Goal: Task Accomplishment & Management: Complete application form

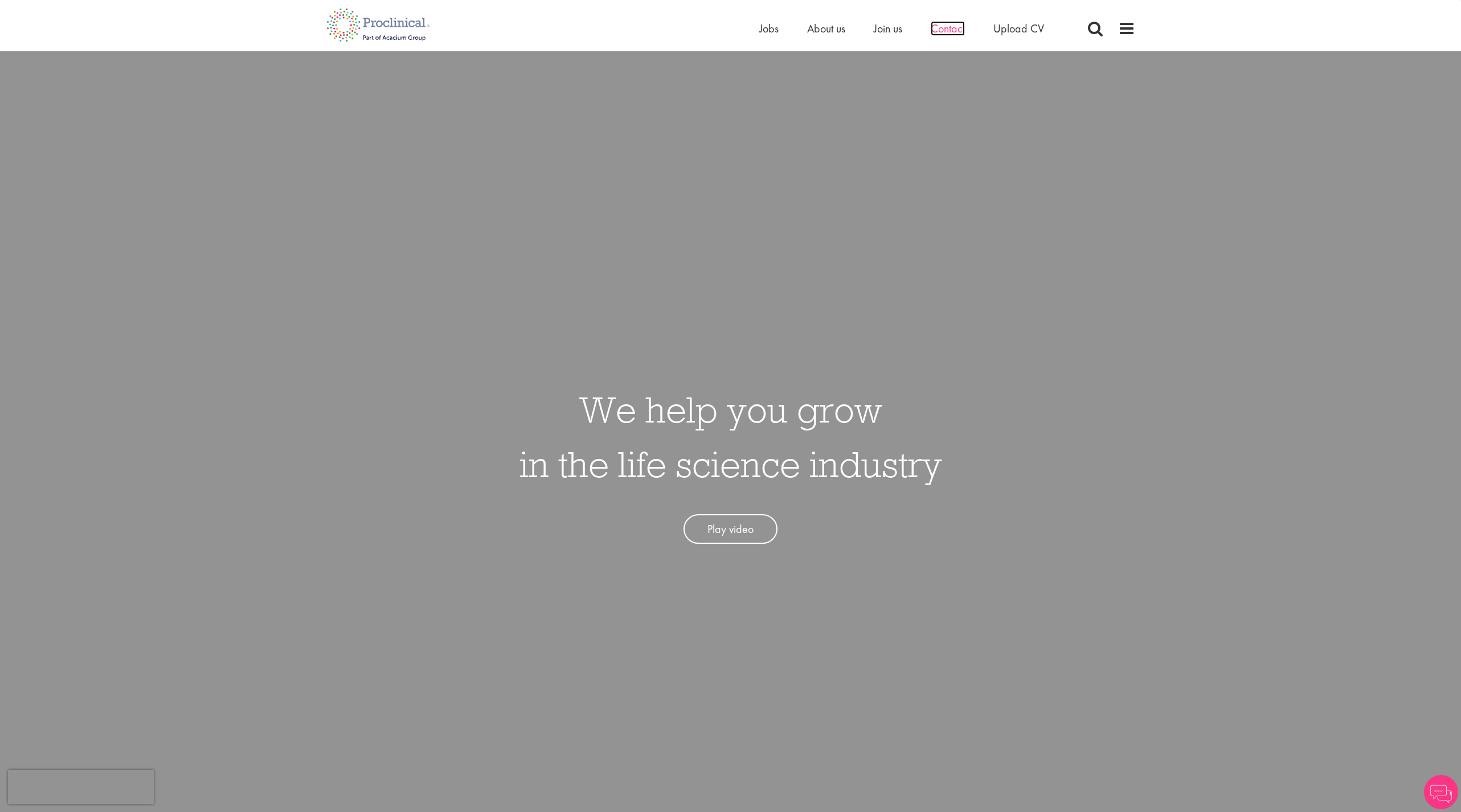
click at [954, 32] on span "Contact" at bounding box center [948, 28] width 34 height 15
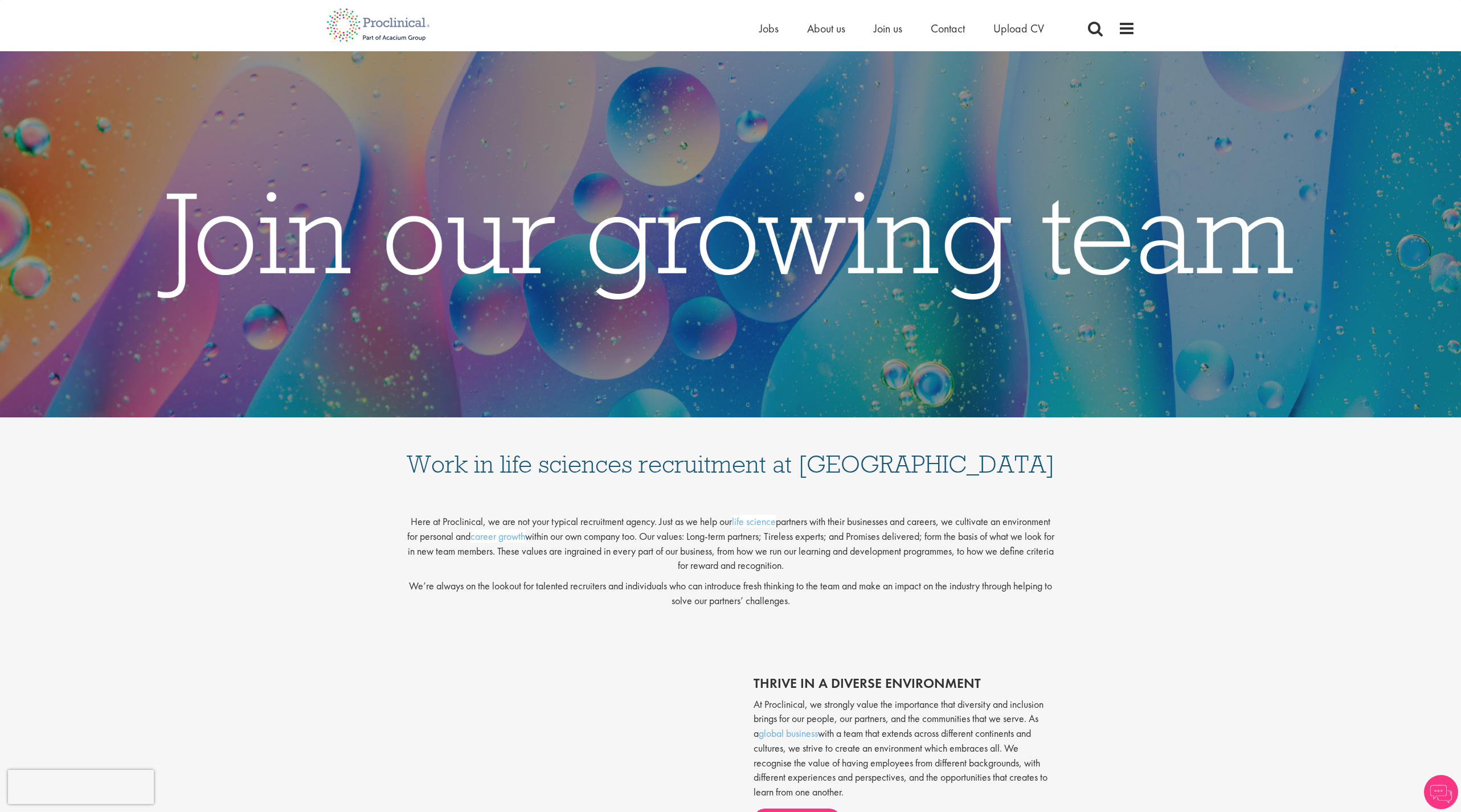
click at [926, 30] on ul "Home Jobs About us Join us Contact Upload CV" at bounding box center [916, 28] width 314 height 17
click at [1013, 26] on span "Upload CV" at bounding box center [1019, 28] width 50 height 15
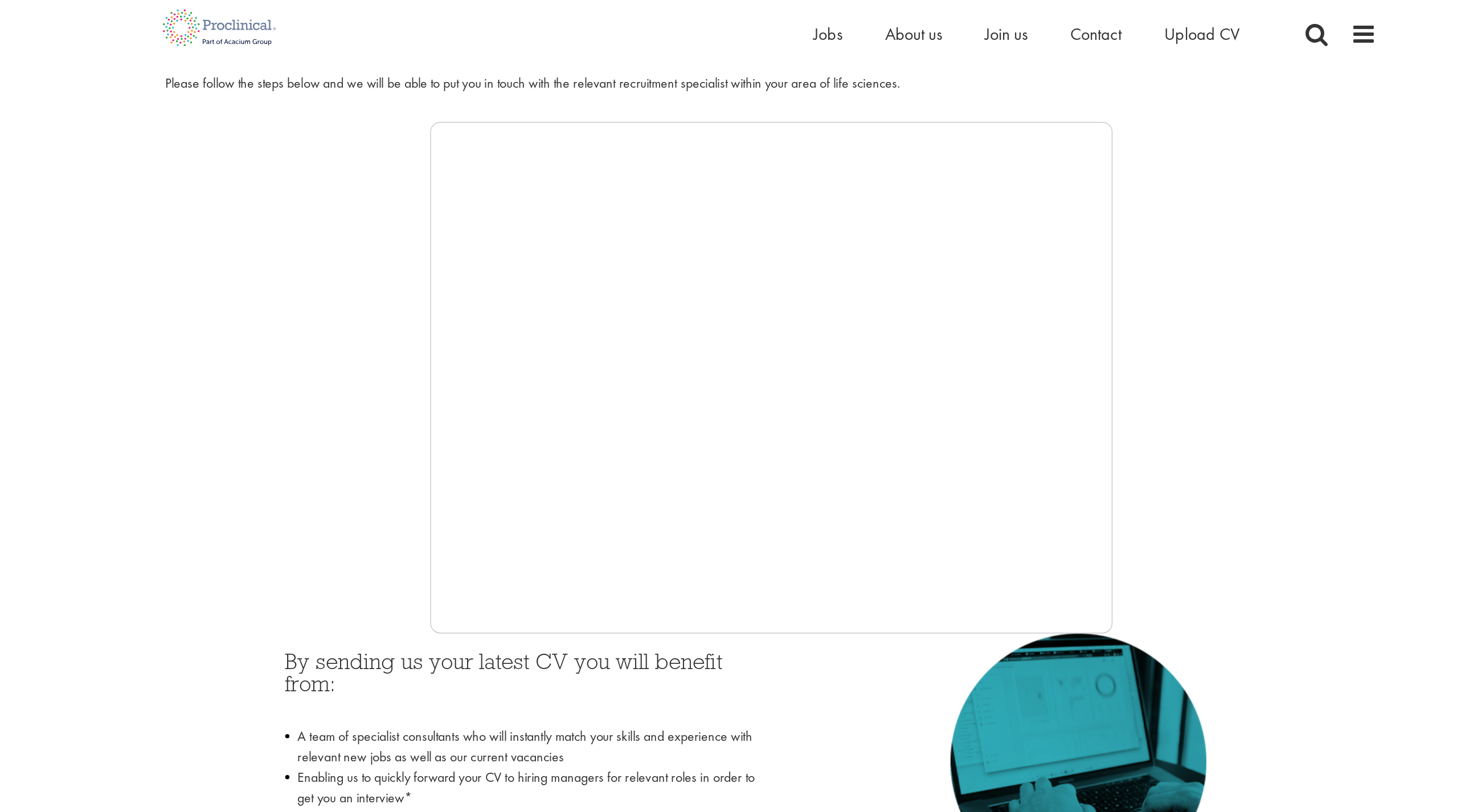
scroll to position [142, 0]
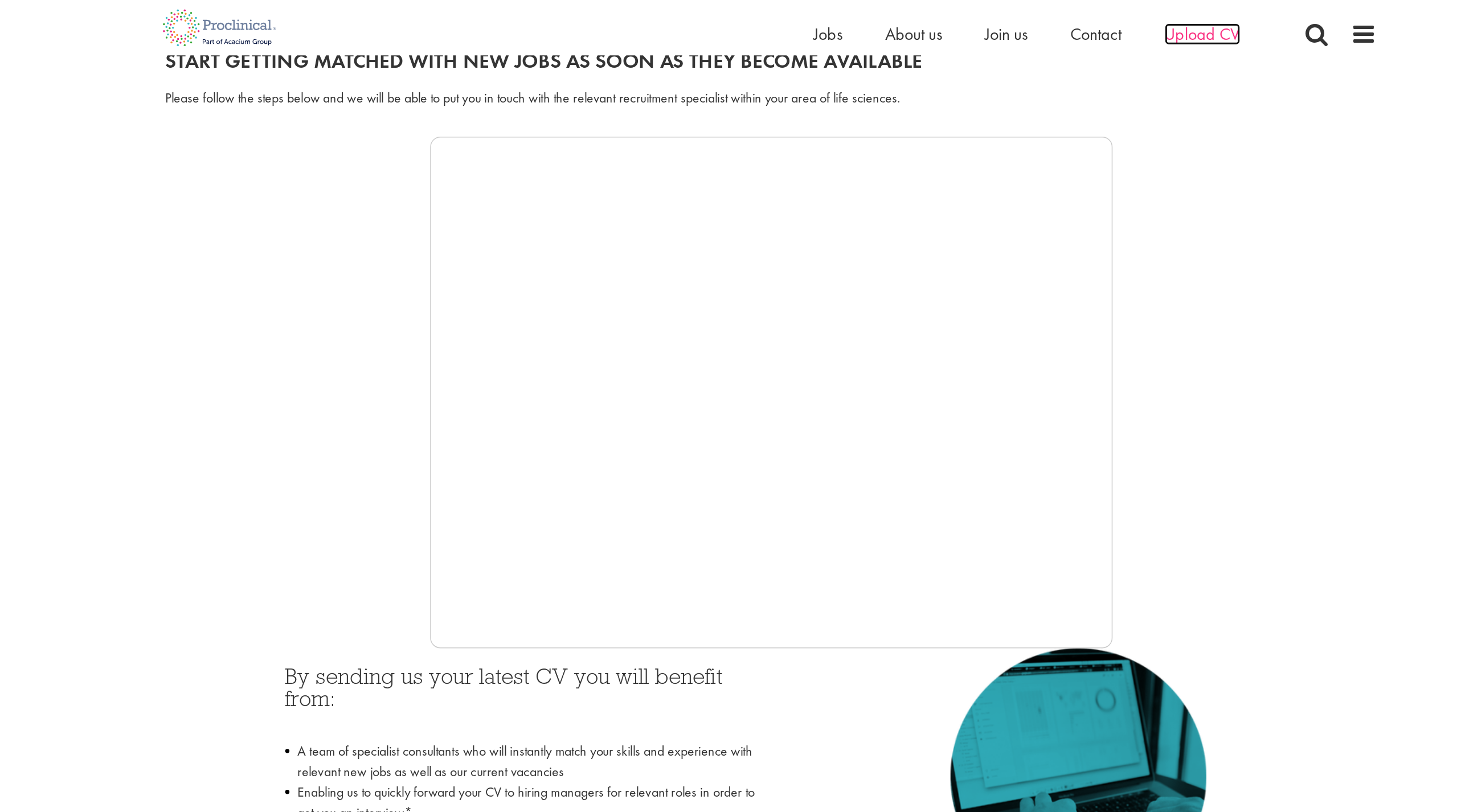
click at [1007, 27] on span "Upload CV" at bounding box center [1019, 23] width 50 height 15
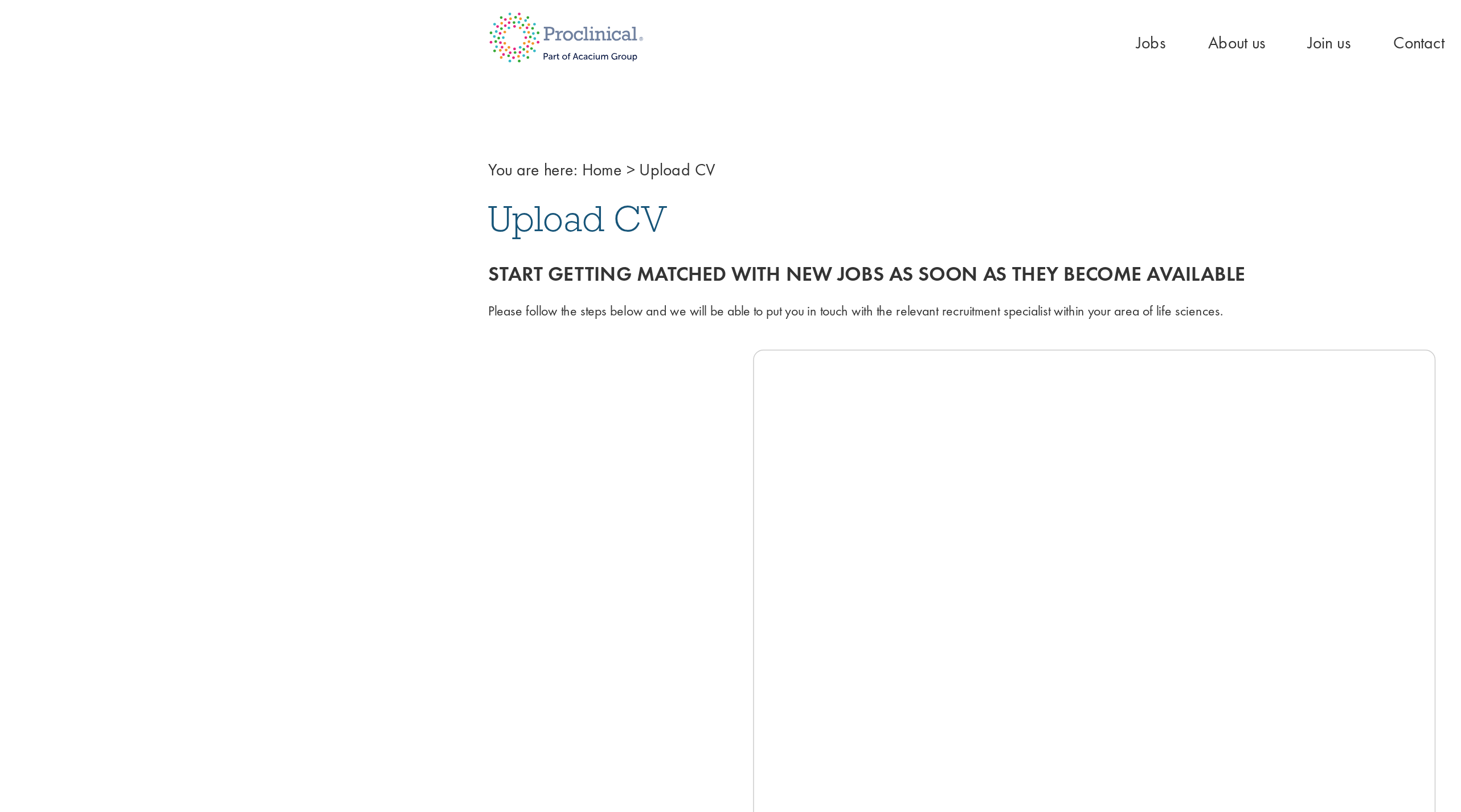
click at [418, 151] on span "Upload CV" at bounding box center [386, 146] width 119 height 31
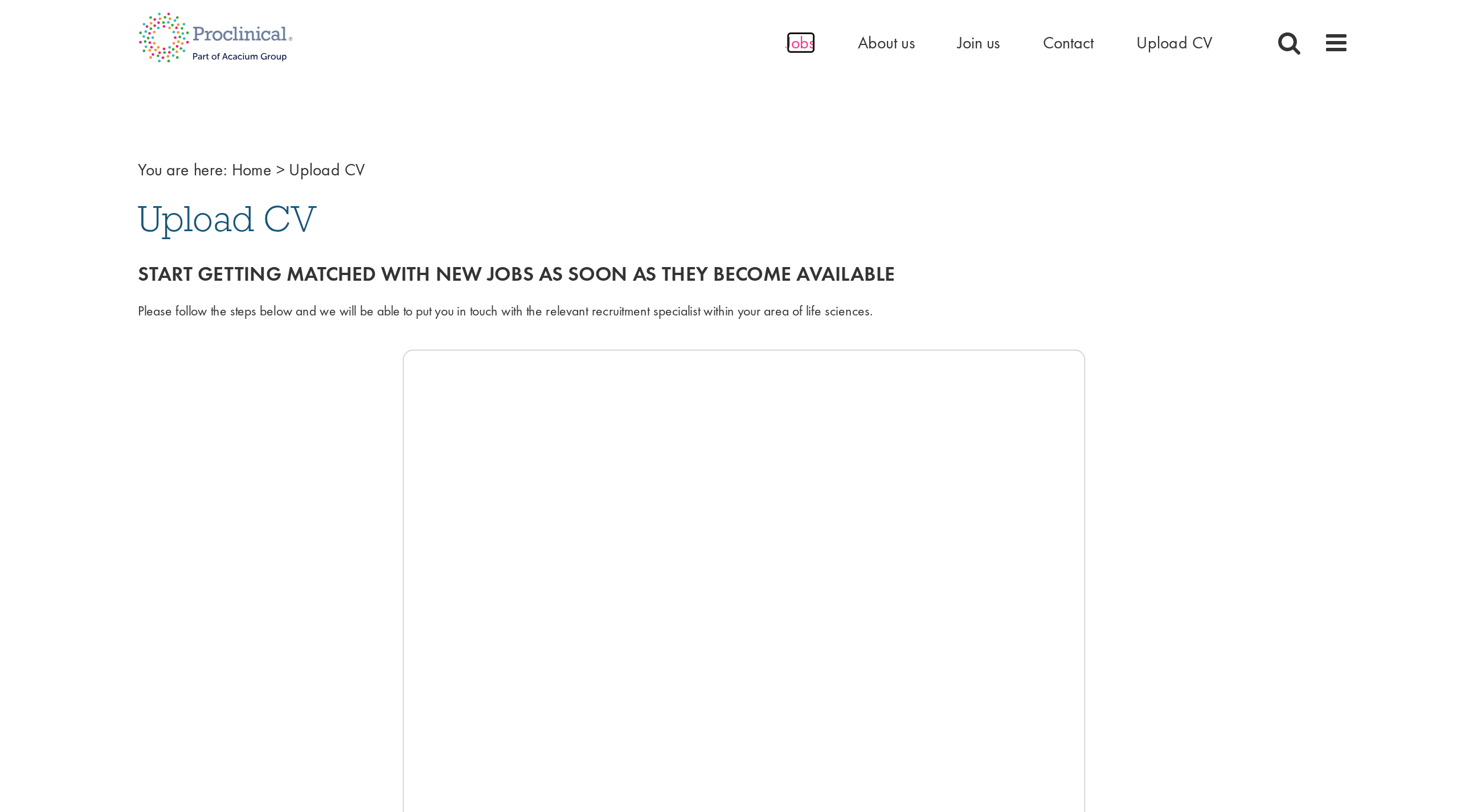
click at [776, 28] on span "Jobs" at bounding box center [769, 28] width 20 height 15
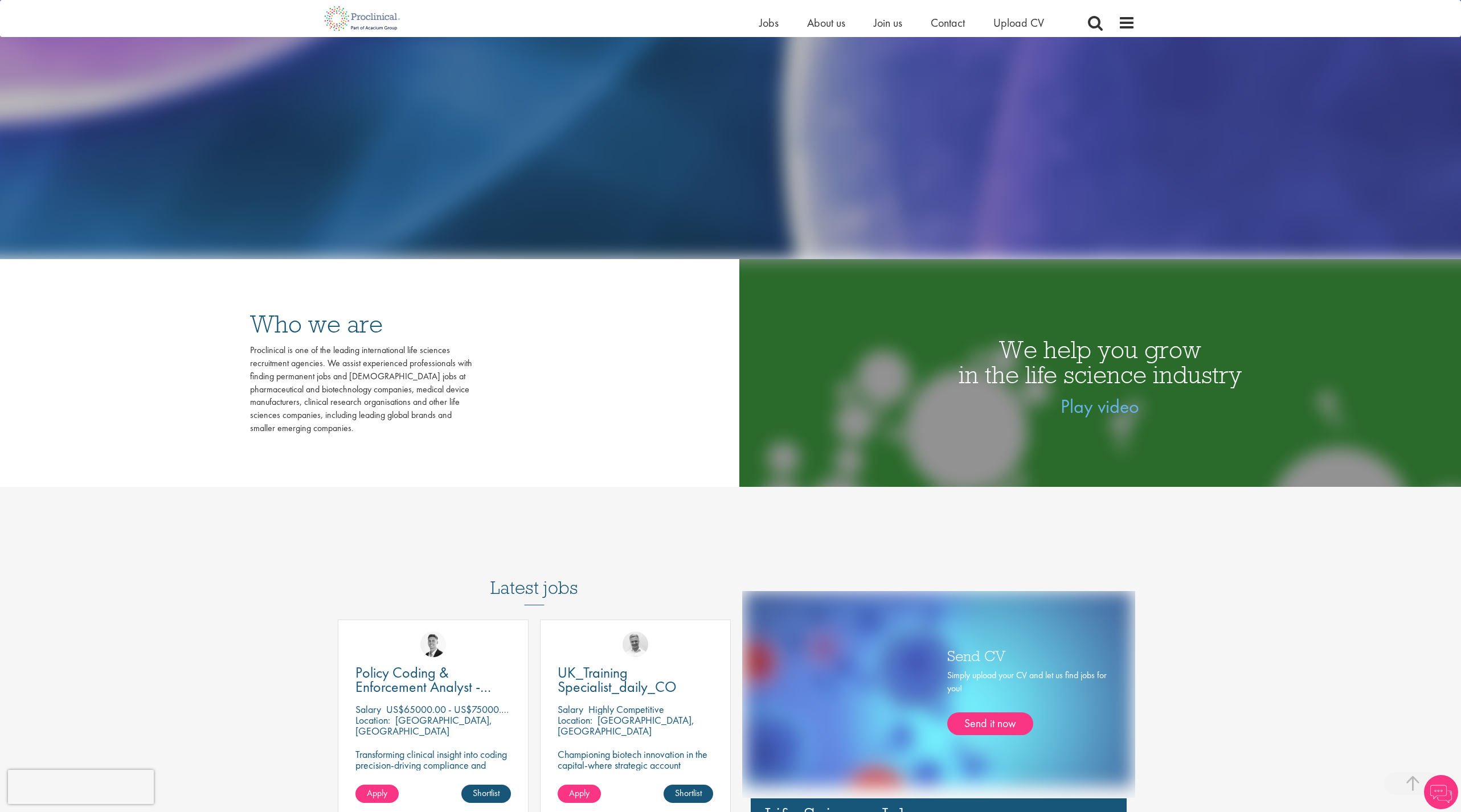
scroll to position [161, 0]
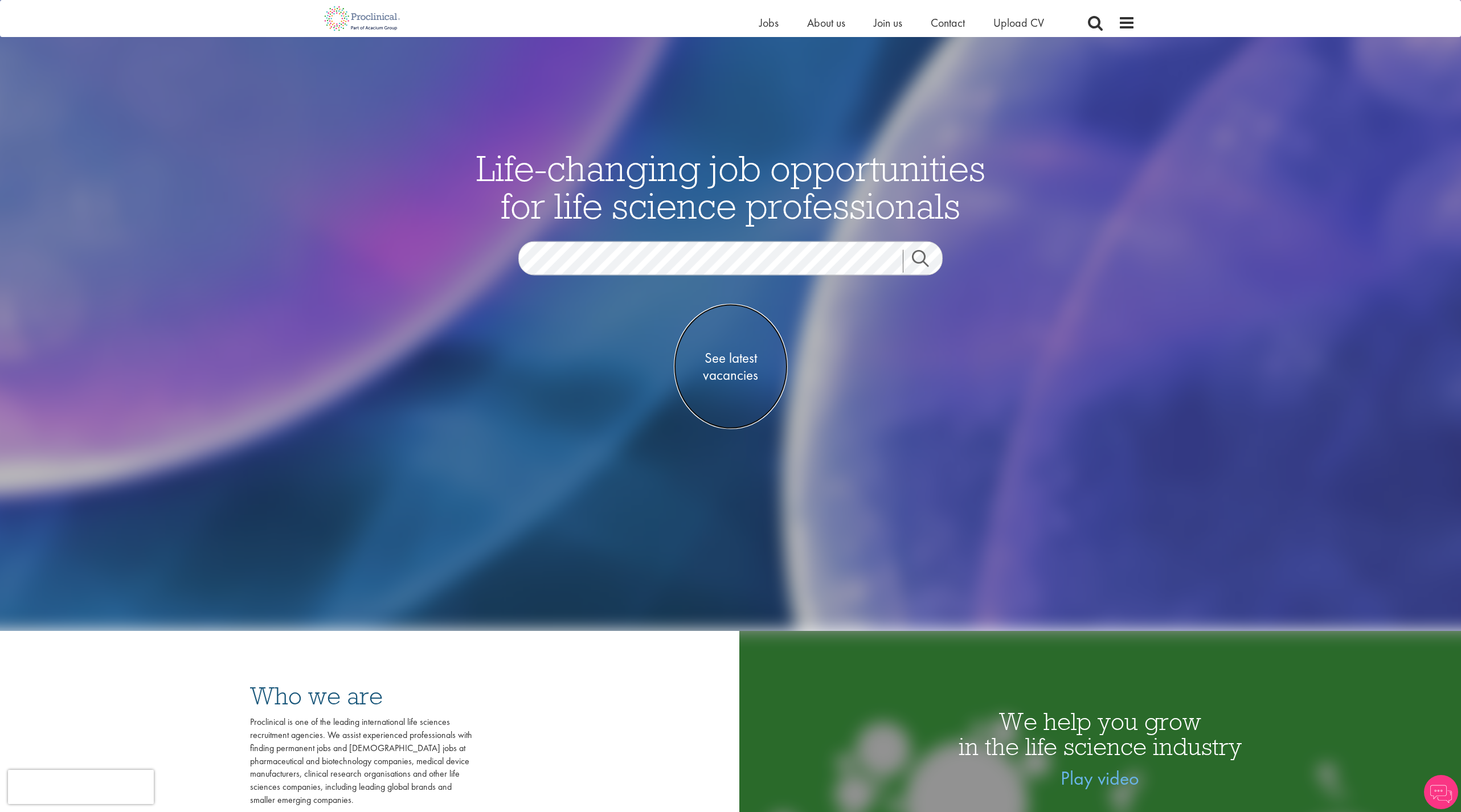
click at [742, 386] on link "See latest vacancies" at bounding box center [731, 366] width 114 height 125
click at [742, 378] on span "See latest vacancies" at bounding box center [731, 367] width 114 height 34
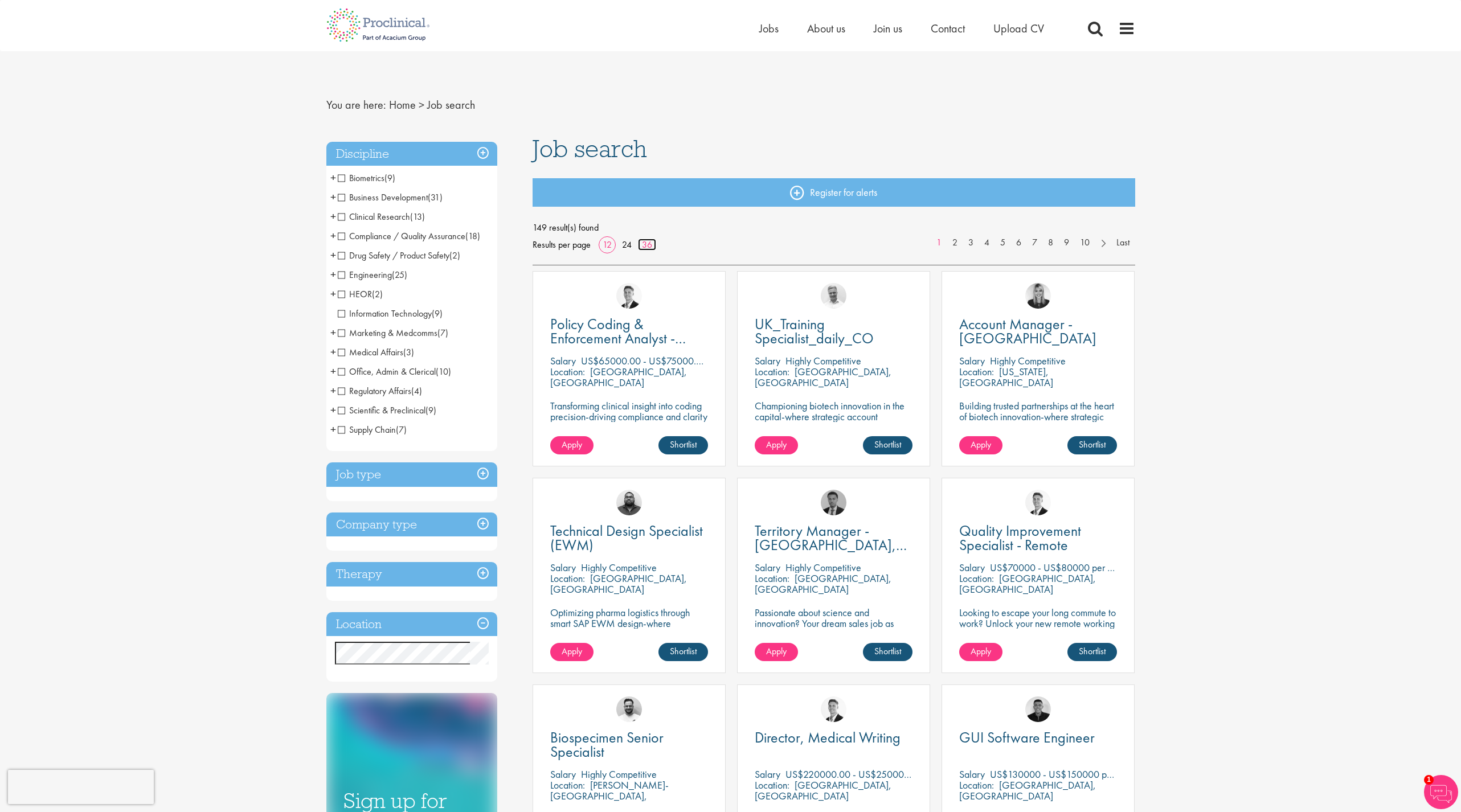
click at [644, 243] on link "36" at bounding box center [647, 245] width 18 height 12
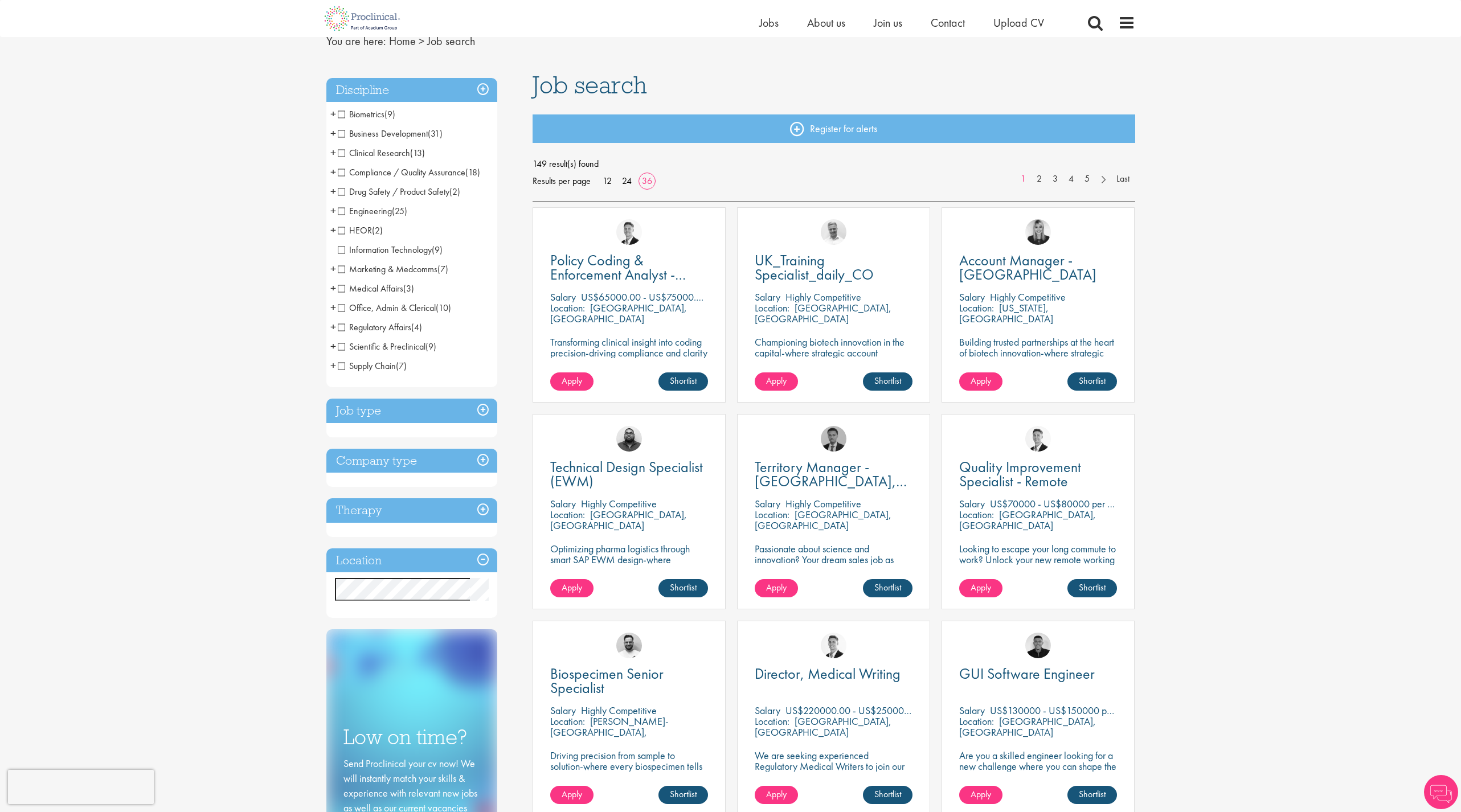
scroll to position [57, 0]
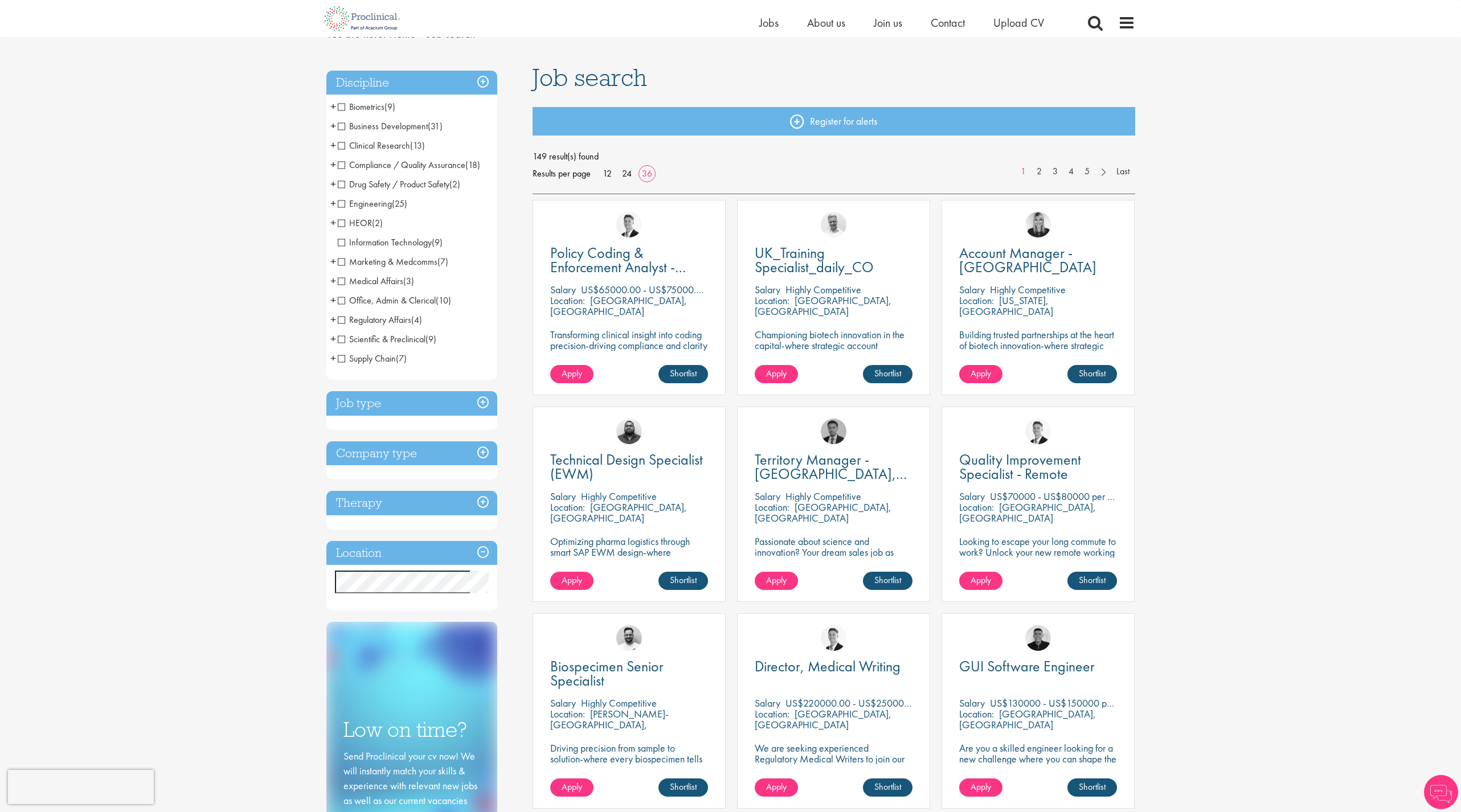
click at [477, 402] on h3 "Job type" at bounding box center [412, 403] width 171 height 24
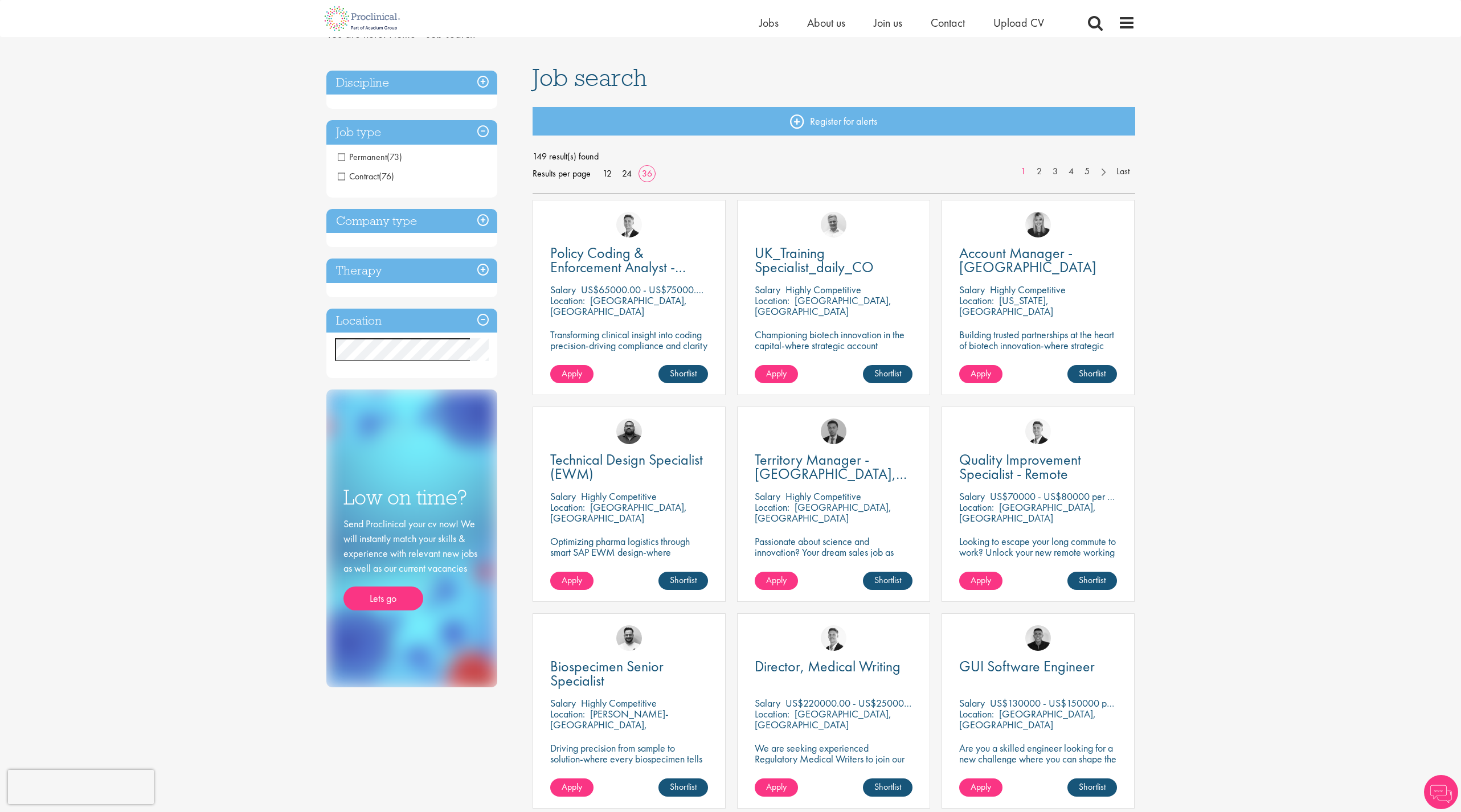
click at [469, 238] on div "Company type Pharmaceuticals (32) Medical Devices (7) Biotechnology (11) Contra…" at bounding box center [412, 228] width 171 height 39
click at [475, 225] on h3 "Company type" at bounding box center [412, 221] width 171 height 24
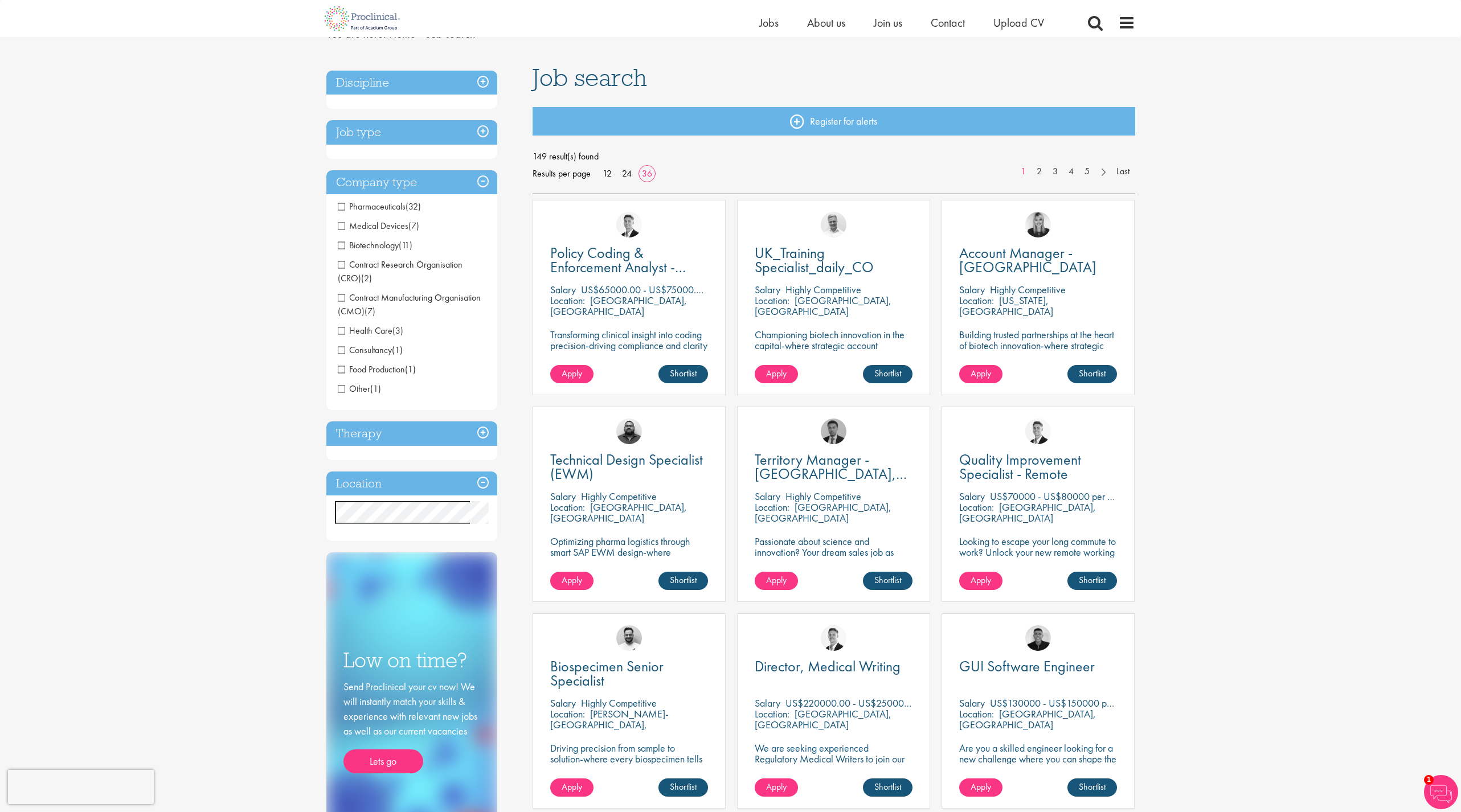
click at [478, 438] on h3 "Therapy" at bounding box center [412, 433] width 171 height 24
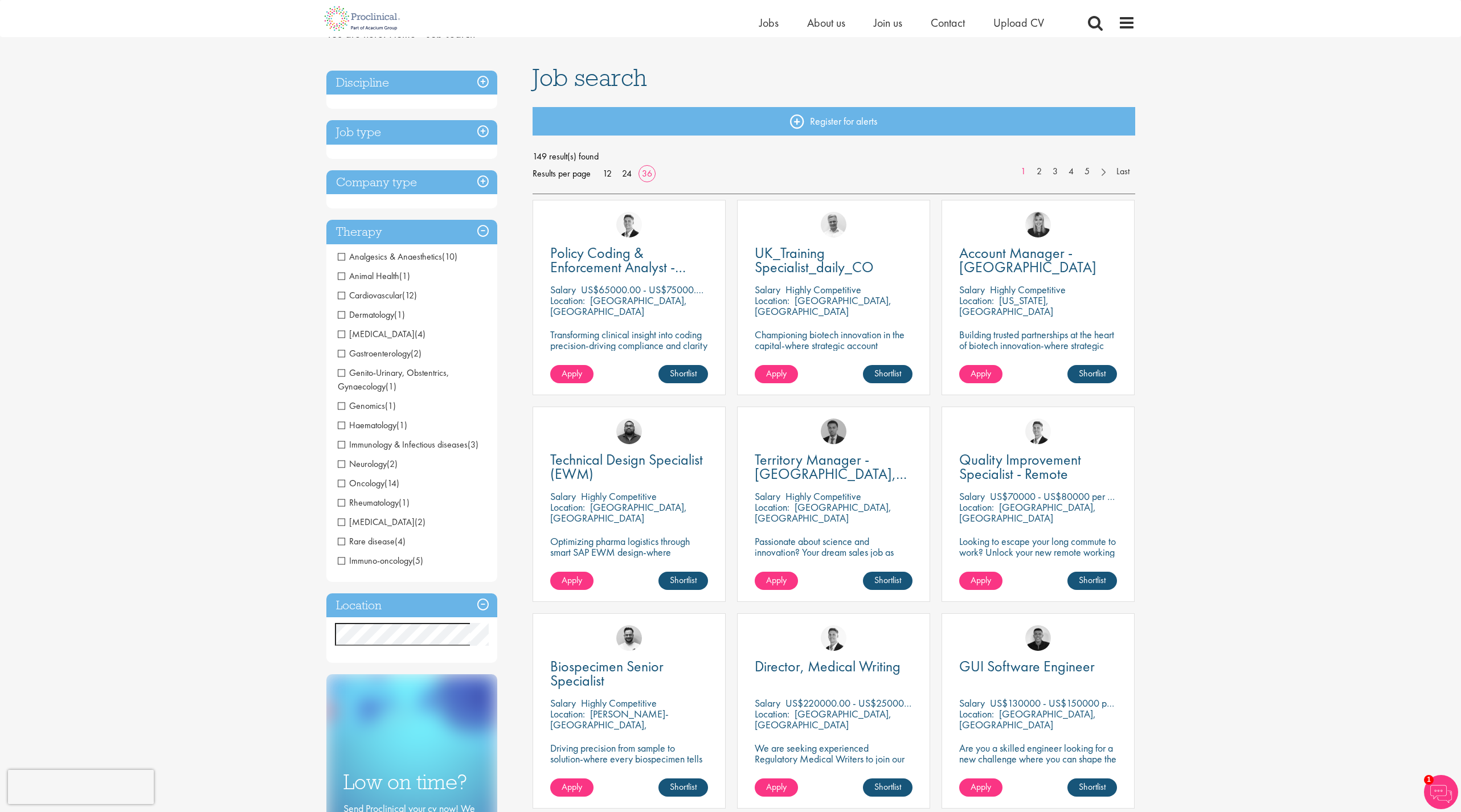
click at [453, 85] on h3 "Discipline" at bounding box center [412, 83] width 171 height 24
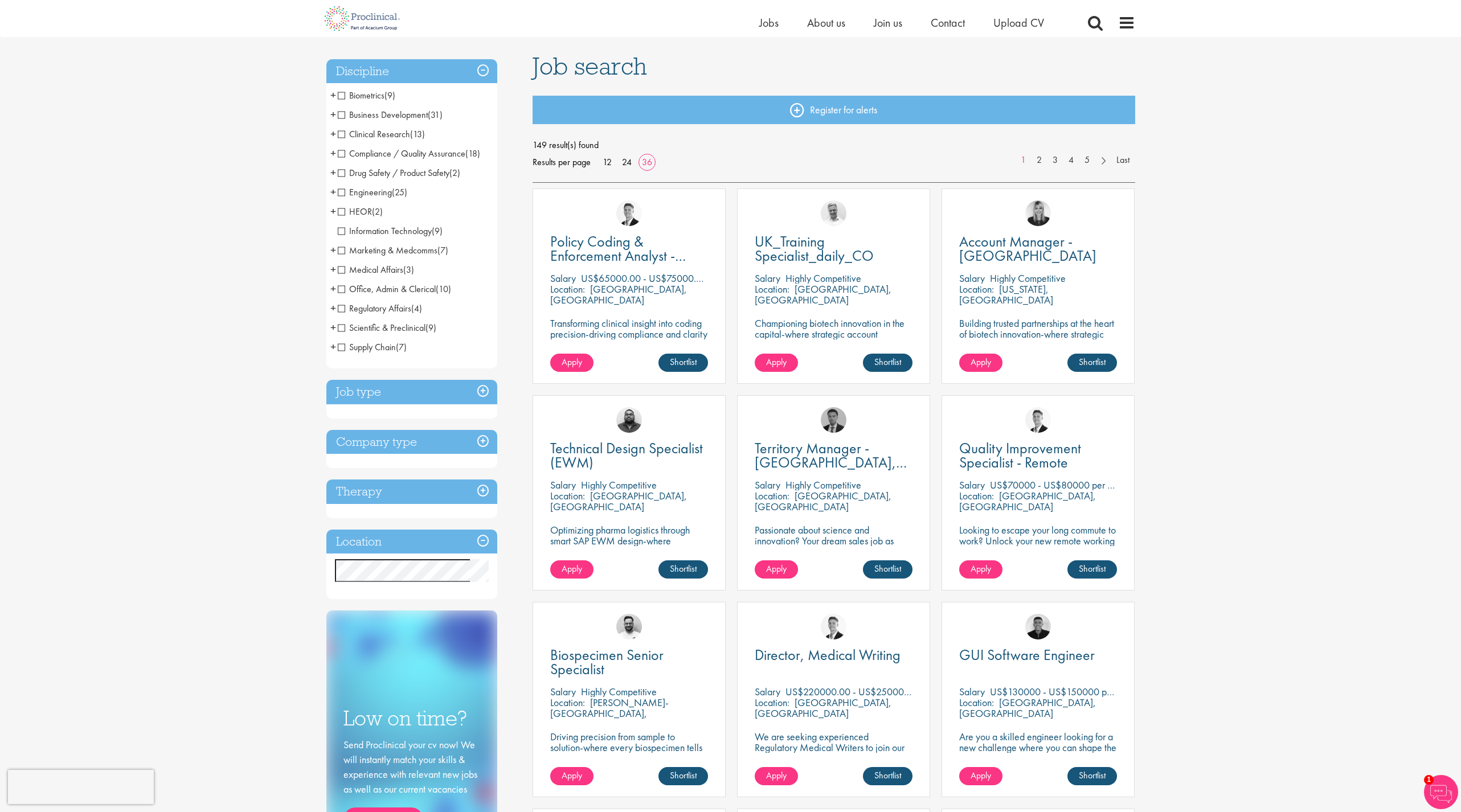
scroll to position [72, 0]
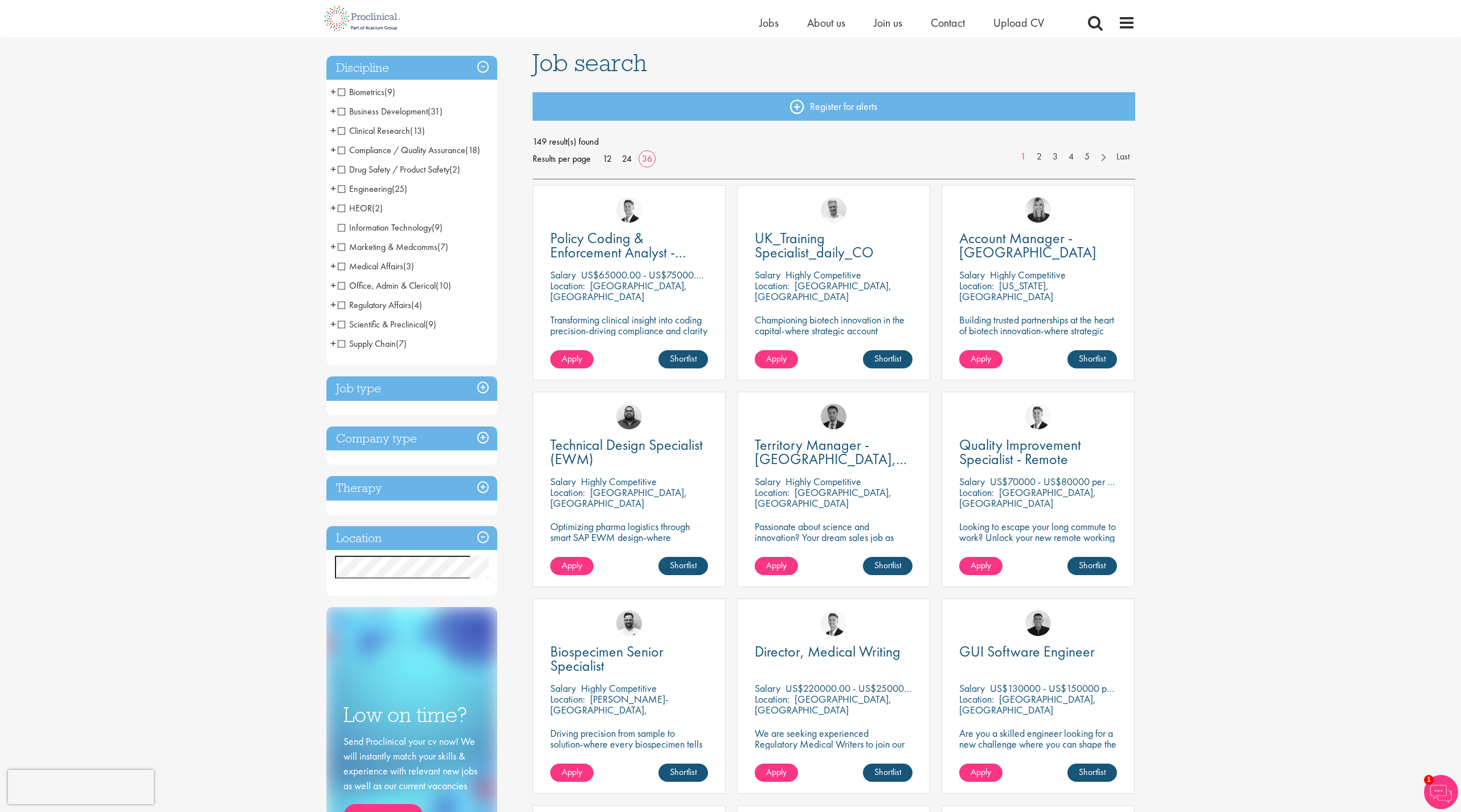
click at [470, 398] on h3 "Job type" at bounding box center [412, 388] width 171 height 24
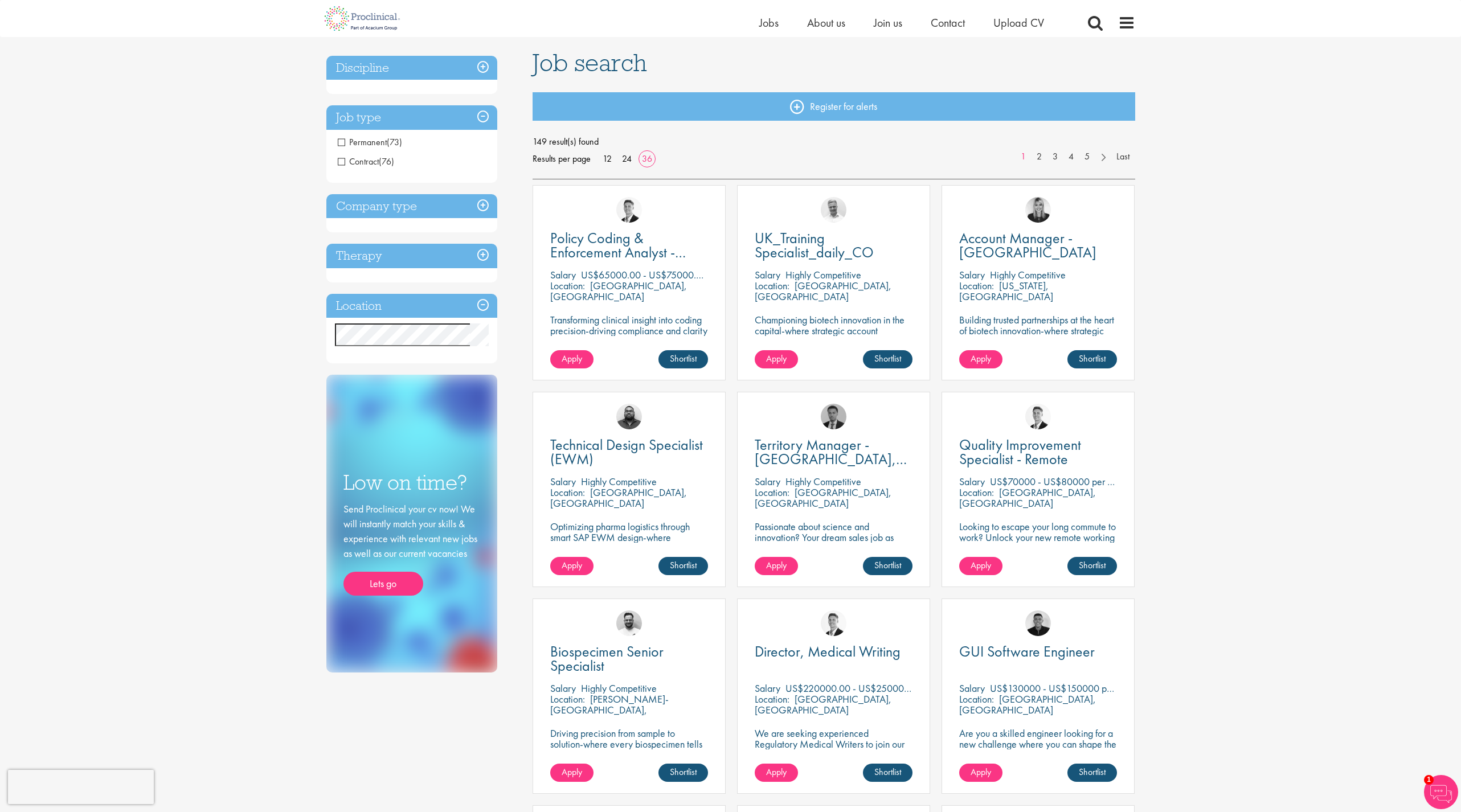
click at [473, 212] on h3 "Company type" at bounding box center [412, 206] width 171 height 24
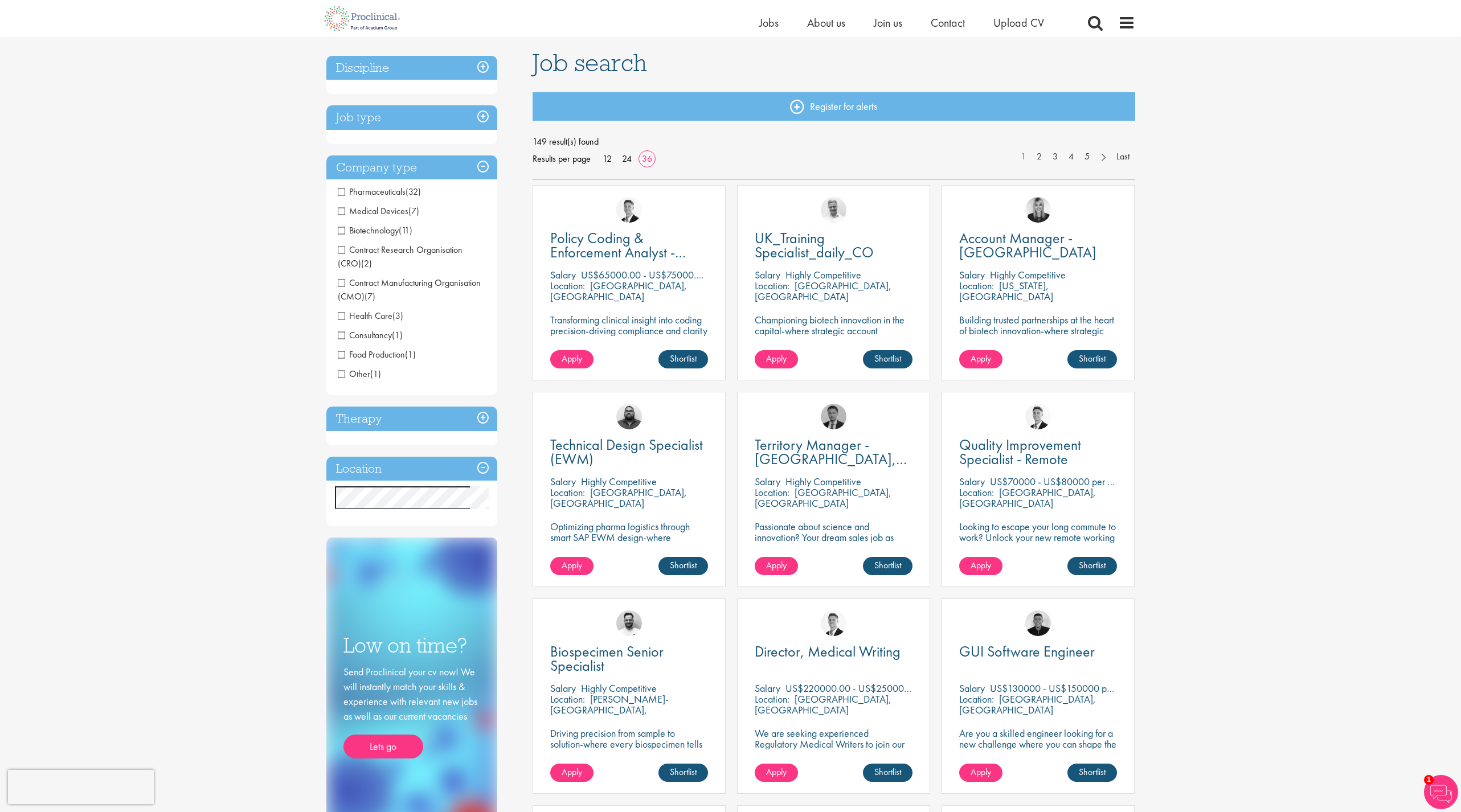
click at [423, 248] on span "Contract Research Organisation (CRO)" at bounding box center [400, 256] width 125 height 26
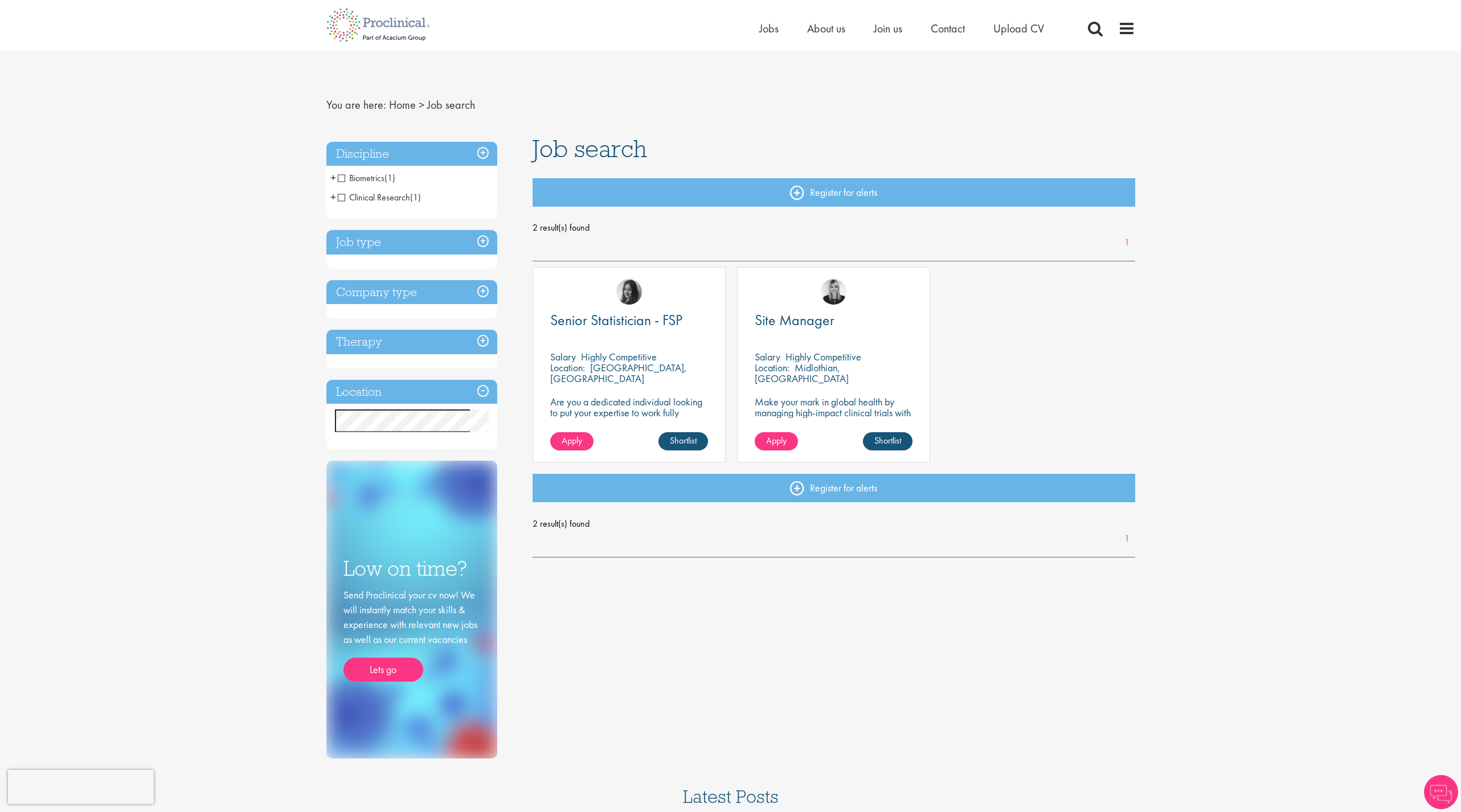
click at [469, 300] on h3 "Company type" at bounding box center [412, 292] width 171 height 24
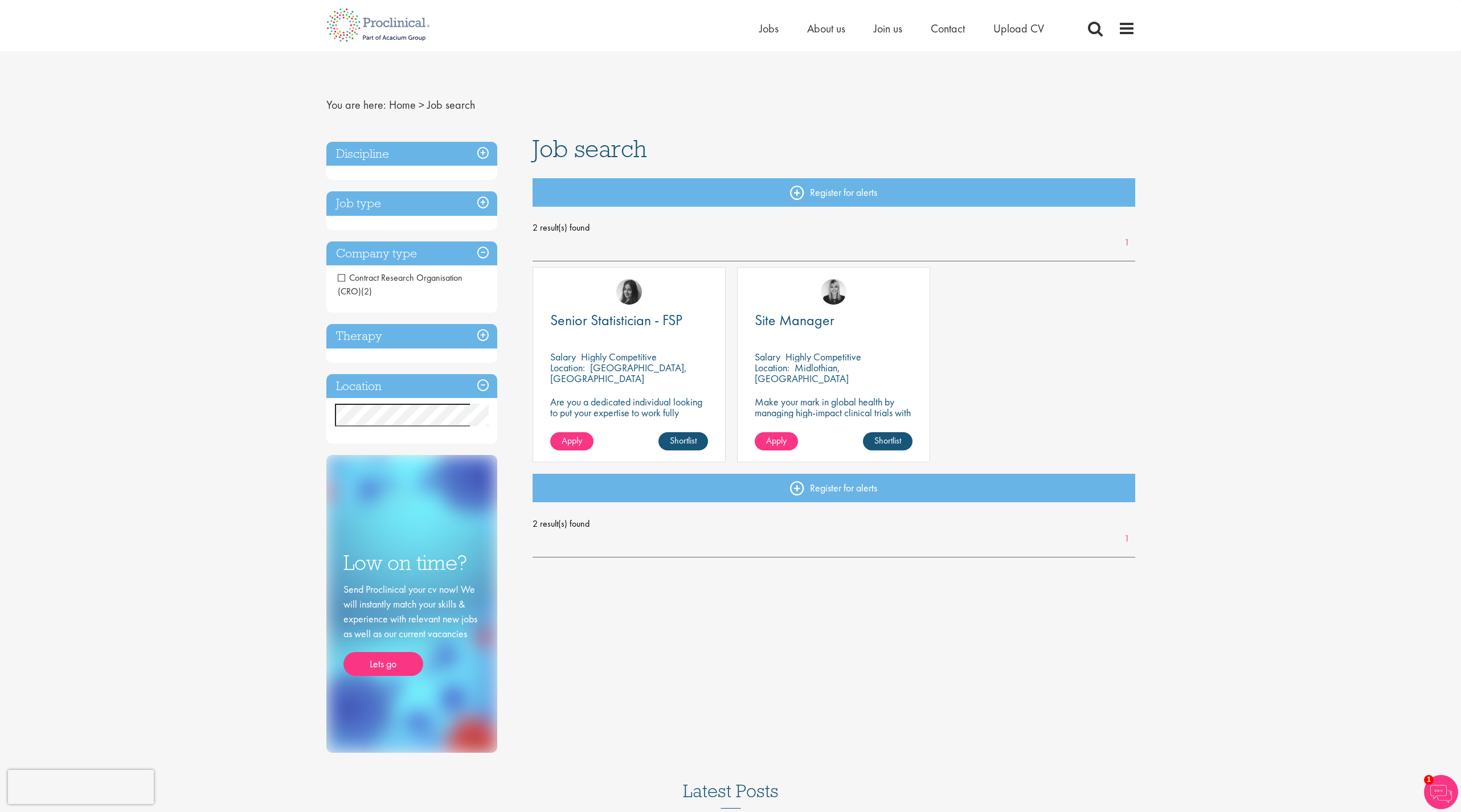
click at [428, 286] on li "Contract Research Organisation (CRO) (2)" at bounding box center [412, 285] width 171 height 33
click at [647, 314] on span "Senior Statistician - FSP" at bounding box center [616, 320] width 132 height 20
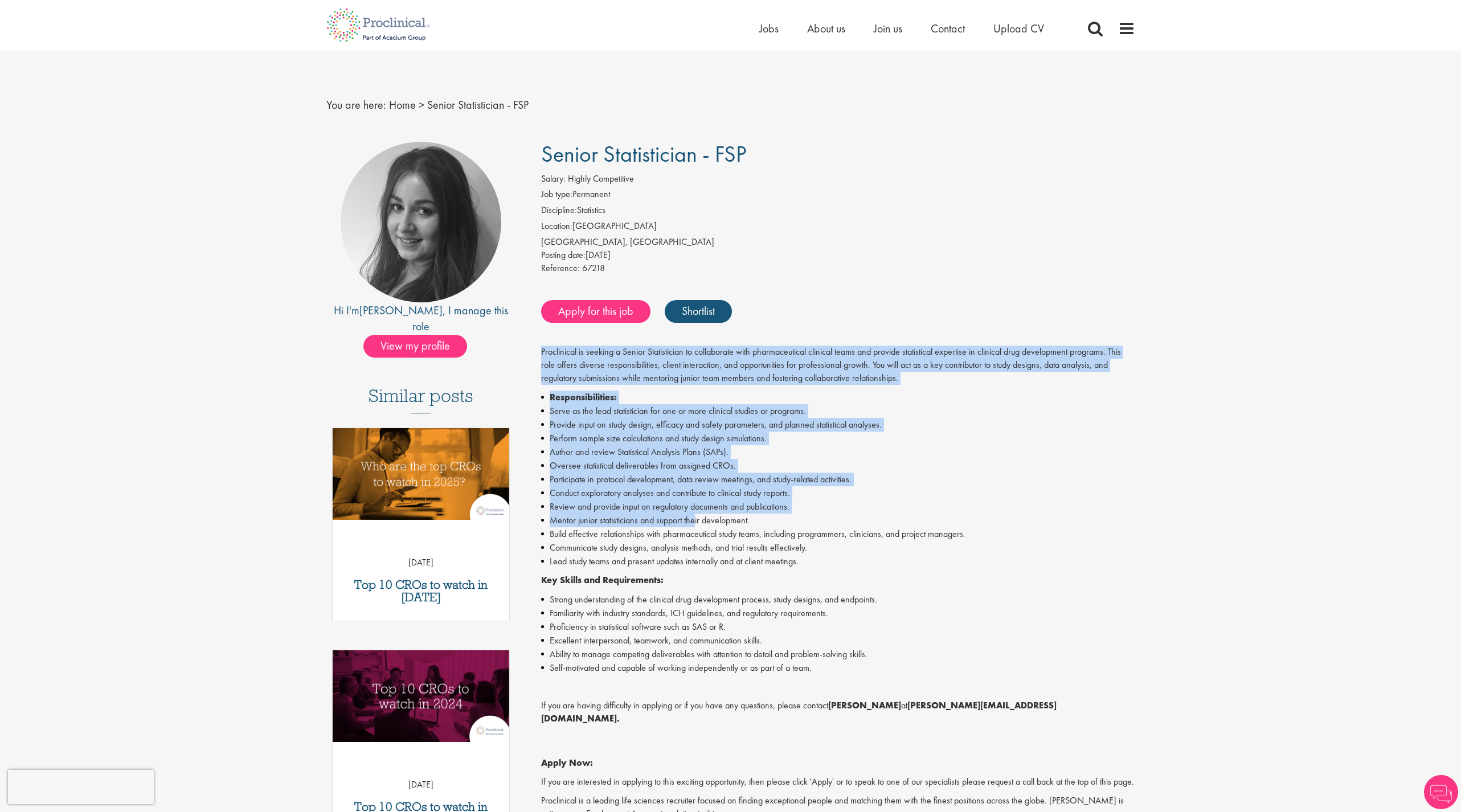
drag, startPoint x: 538, startPoint y: 351, endPoint x: 695, endPoint y: 522, distance: 232.1
click at [695, 522] on div "Senior Statistician - FSP Salary: Highly Competitive Job type: Permanent Discip…" at bounding box center [834, 575] width 620 height 866
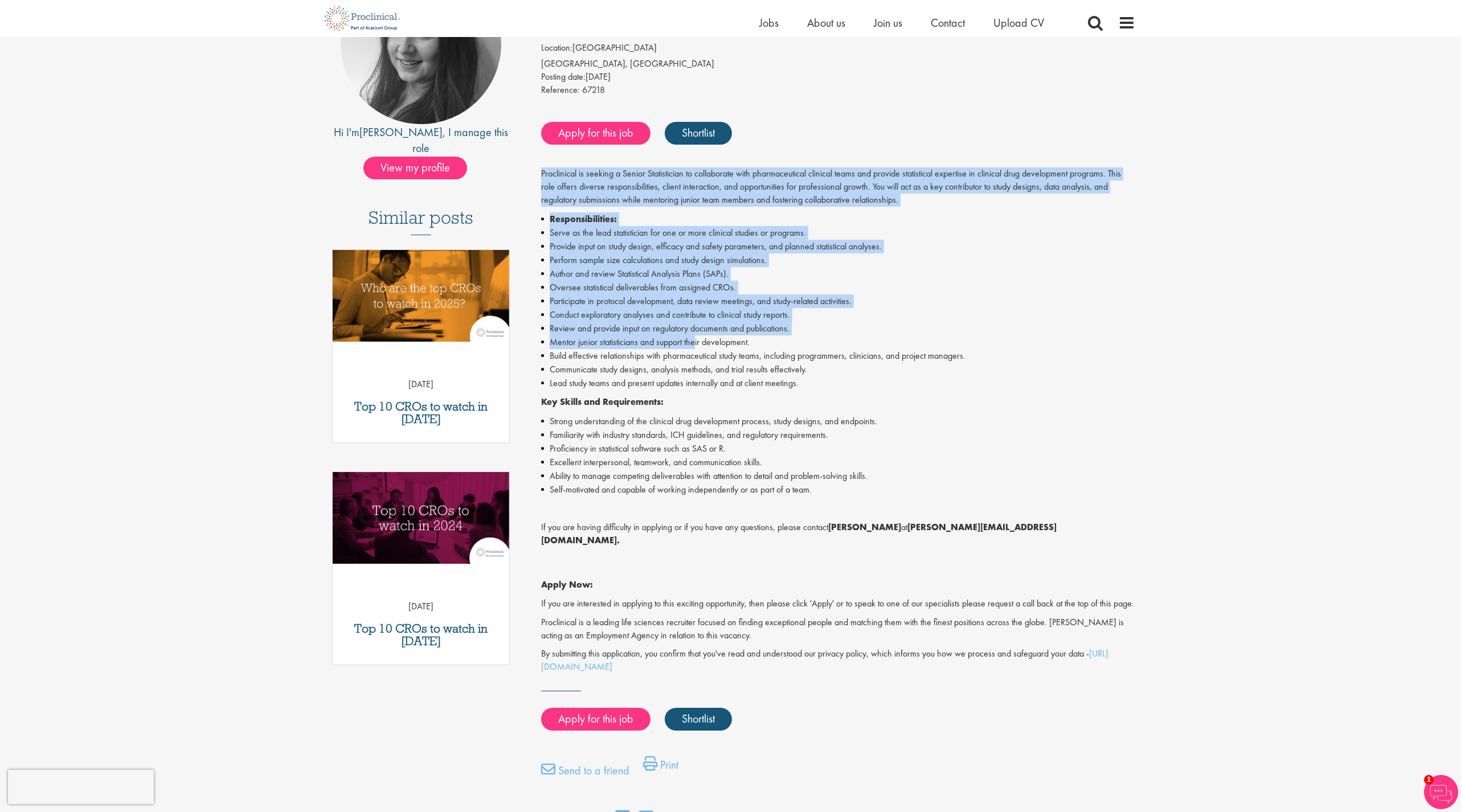
scroll to position [164, 0]
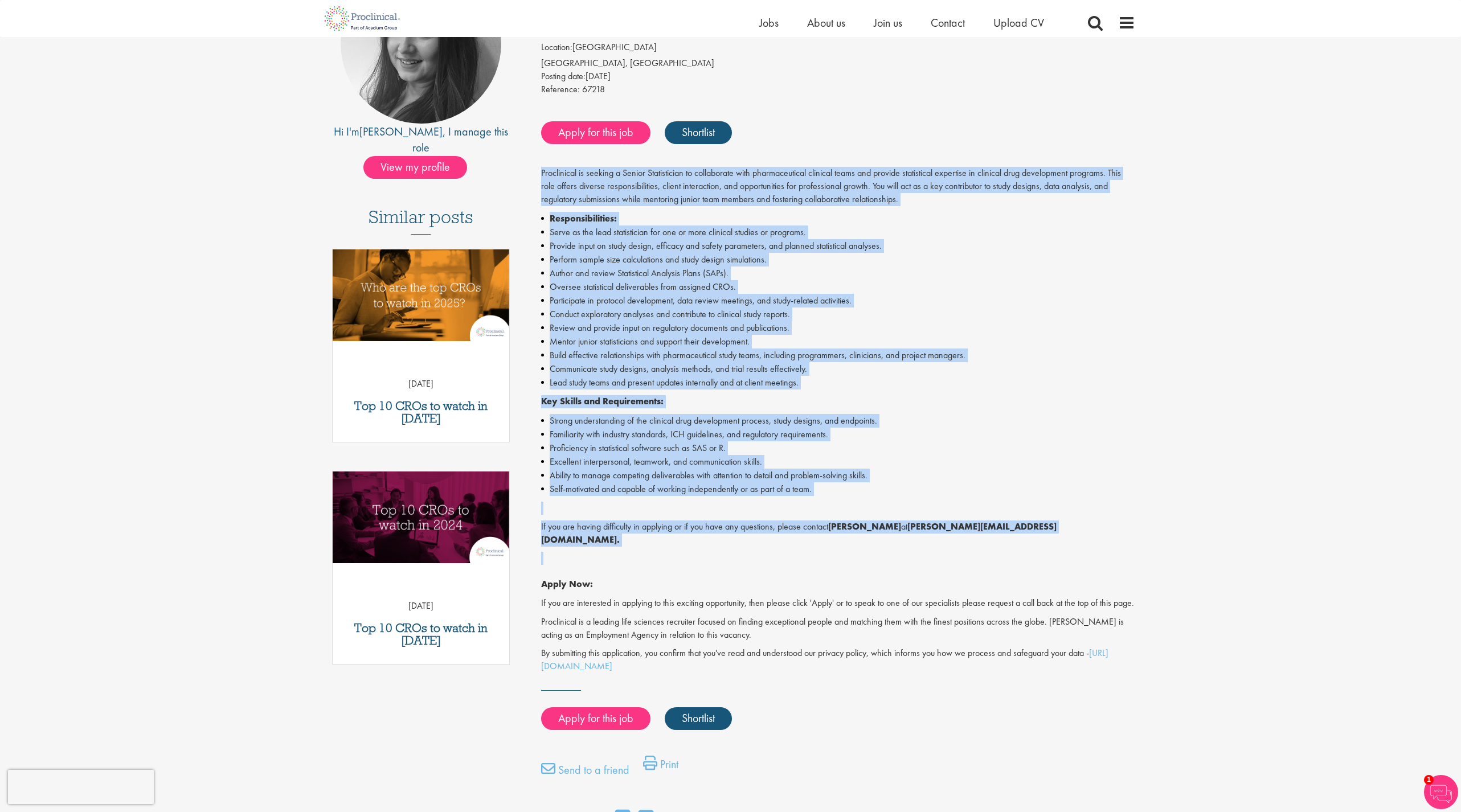
click at [736, 551] on p "Apply Now:" at bounding box center [838, 571] width 594 height 39
copy div "Proclinical is seeking a Senior Statistician to collaborate with pharmaceutical…"
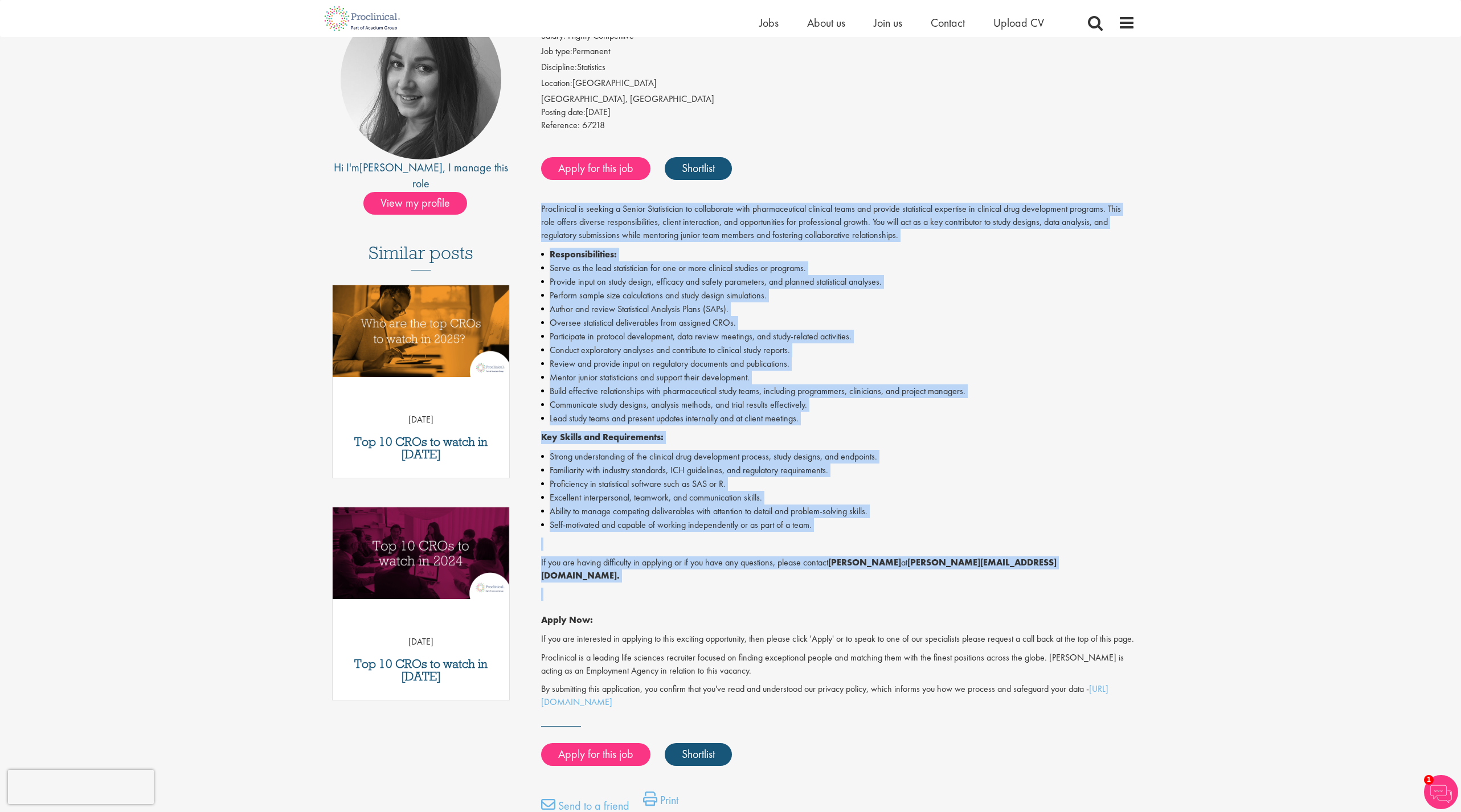
scroll to position [0, 0]
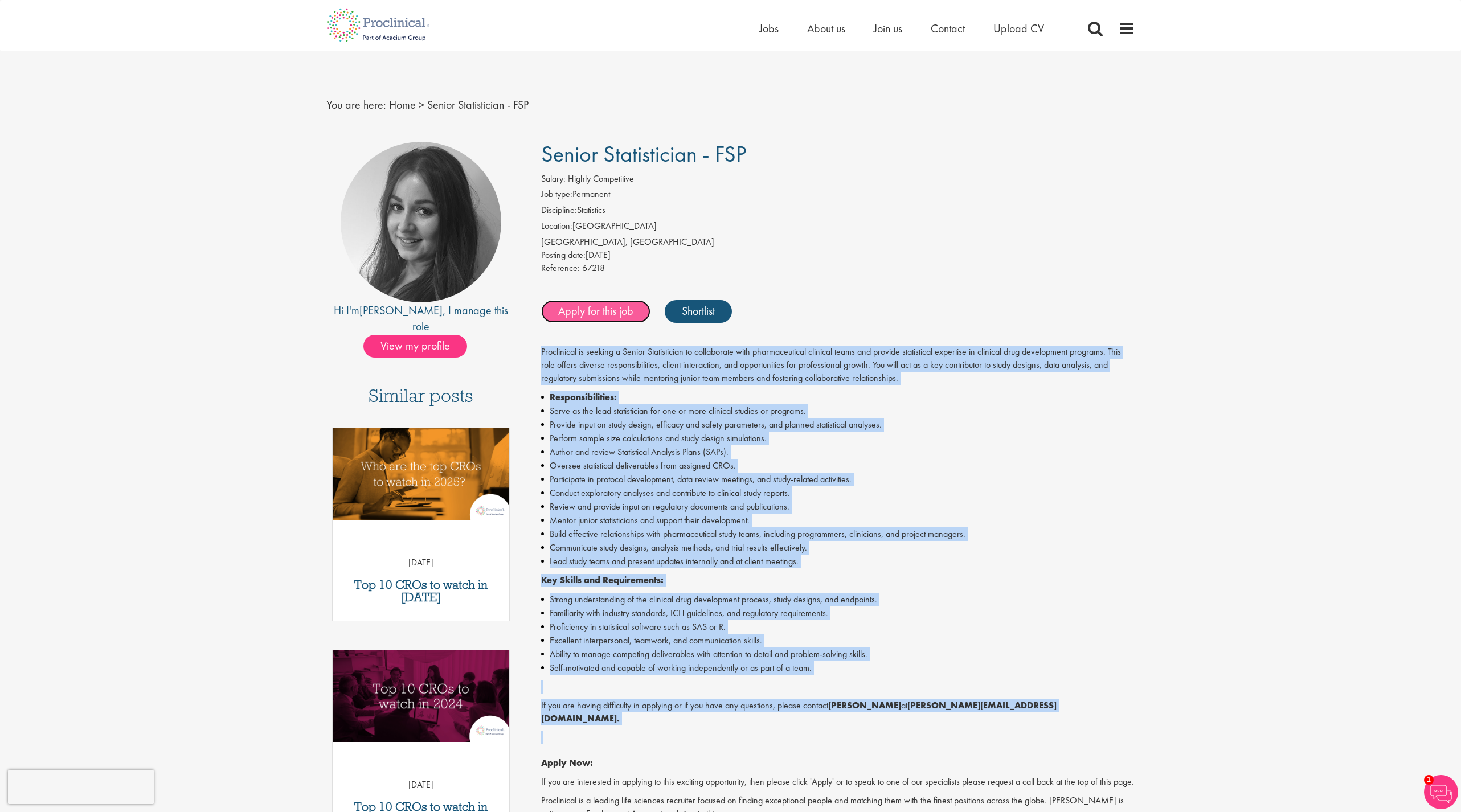
click at [622, 308] on link "Apply for this job" at bounding box center [596, 312] width 109 height 23
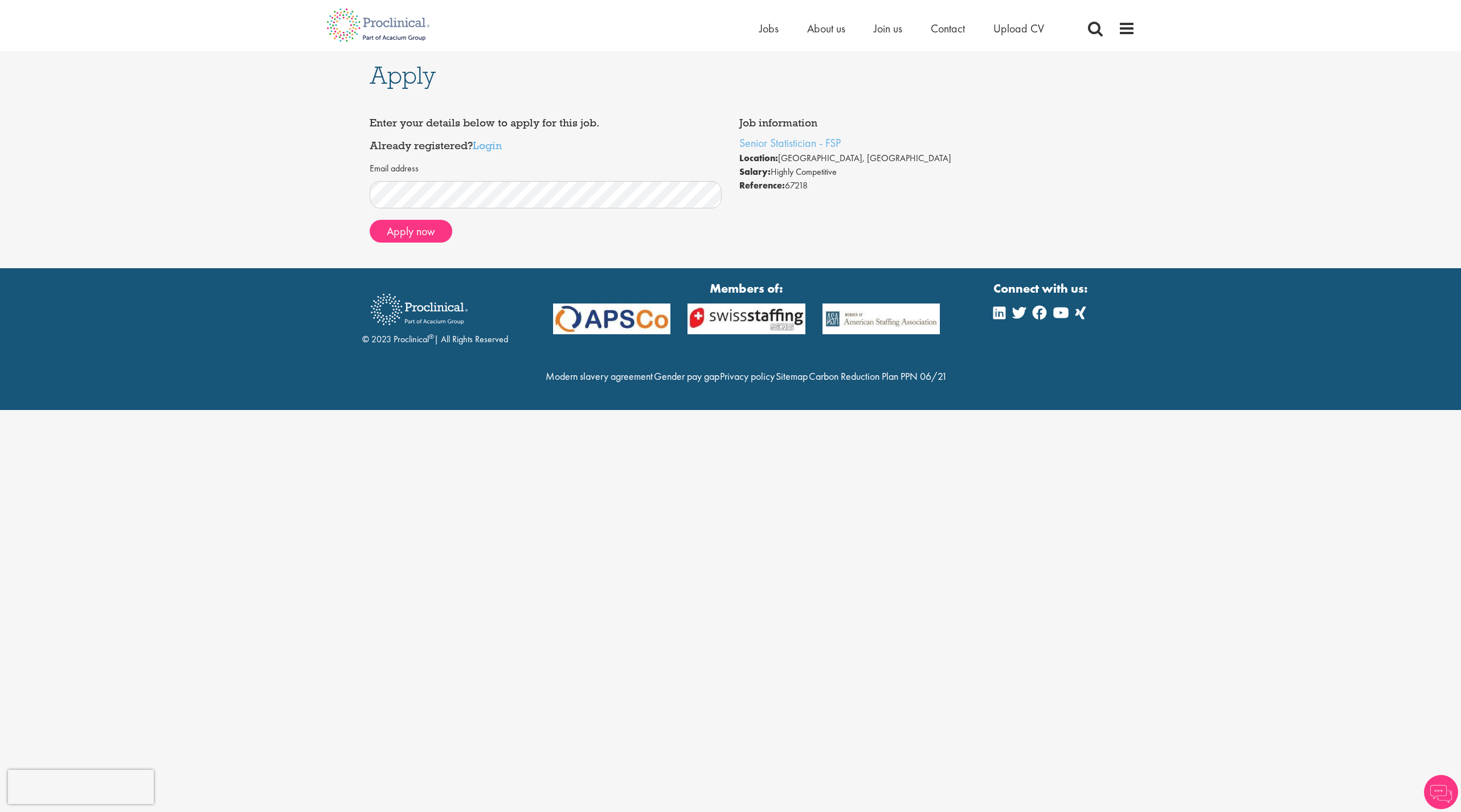
drag, startPoint x: 418, startPoint y: 123, endPoint x: 566, endPoint y: 115, distance: 148.2
click at [566, 116] on div "Enter your details below to apply for this job. Already registered? Login Email…" at bounding box center [546, 181] width 370 height 139
click at [458, 144] on h4 "Enter your details below to apply for this job. Already registered? Login" at bounding box center [546, 134] width 353 height 34
click at [497, 145] on link "Login" at bounding box center [487, 145] width 29 height 14
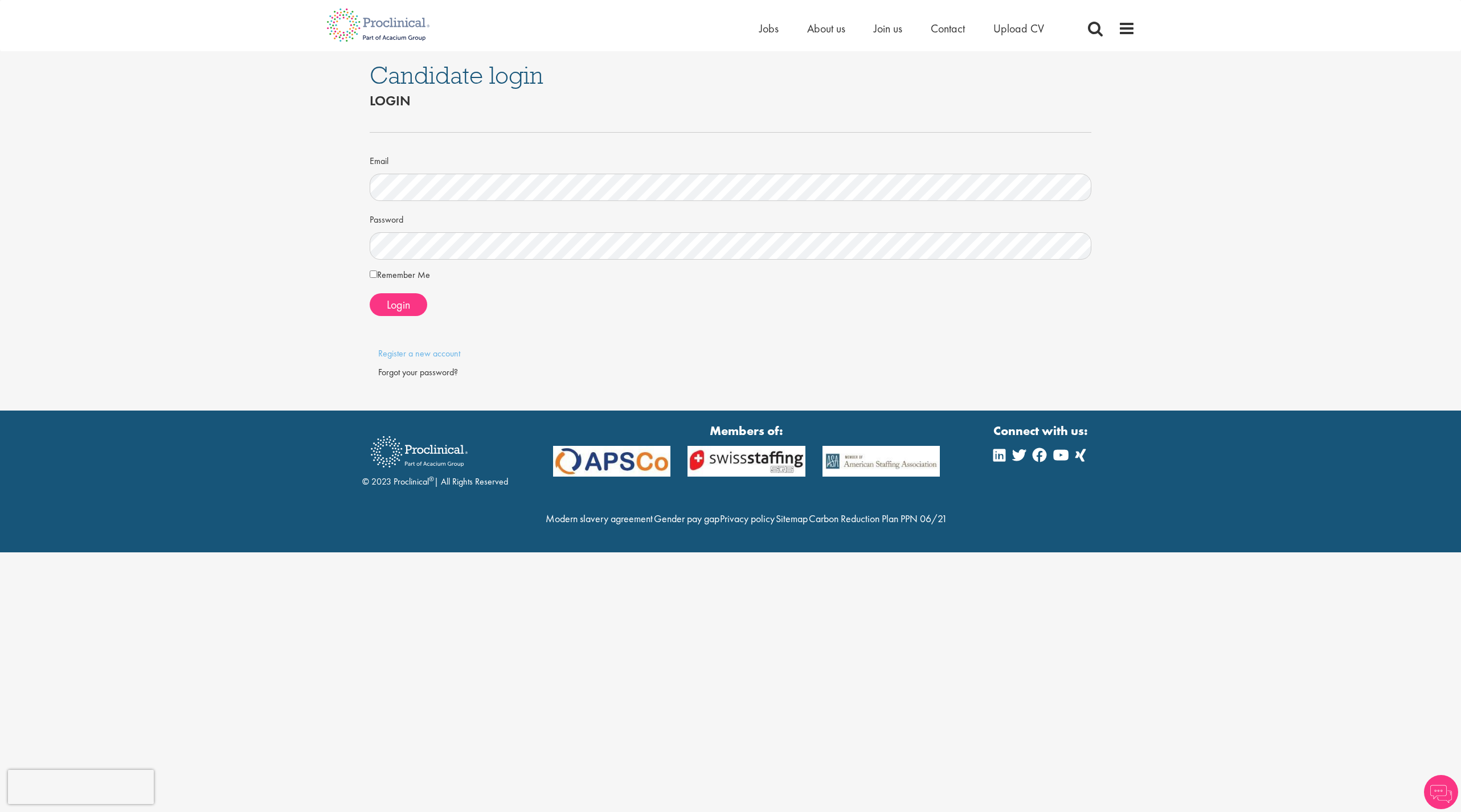
click at [430, 280] on label "Remember Me" at bounding box center [400, 275] width 61 height 14
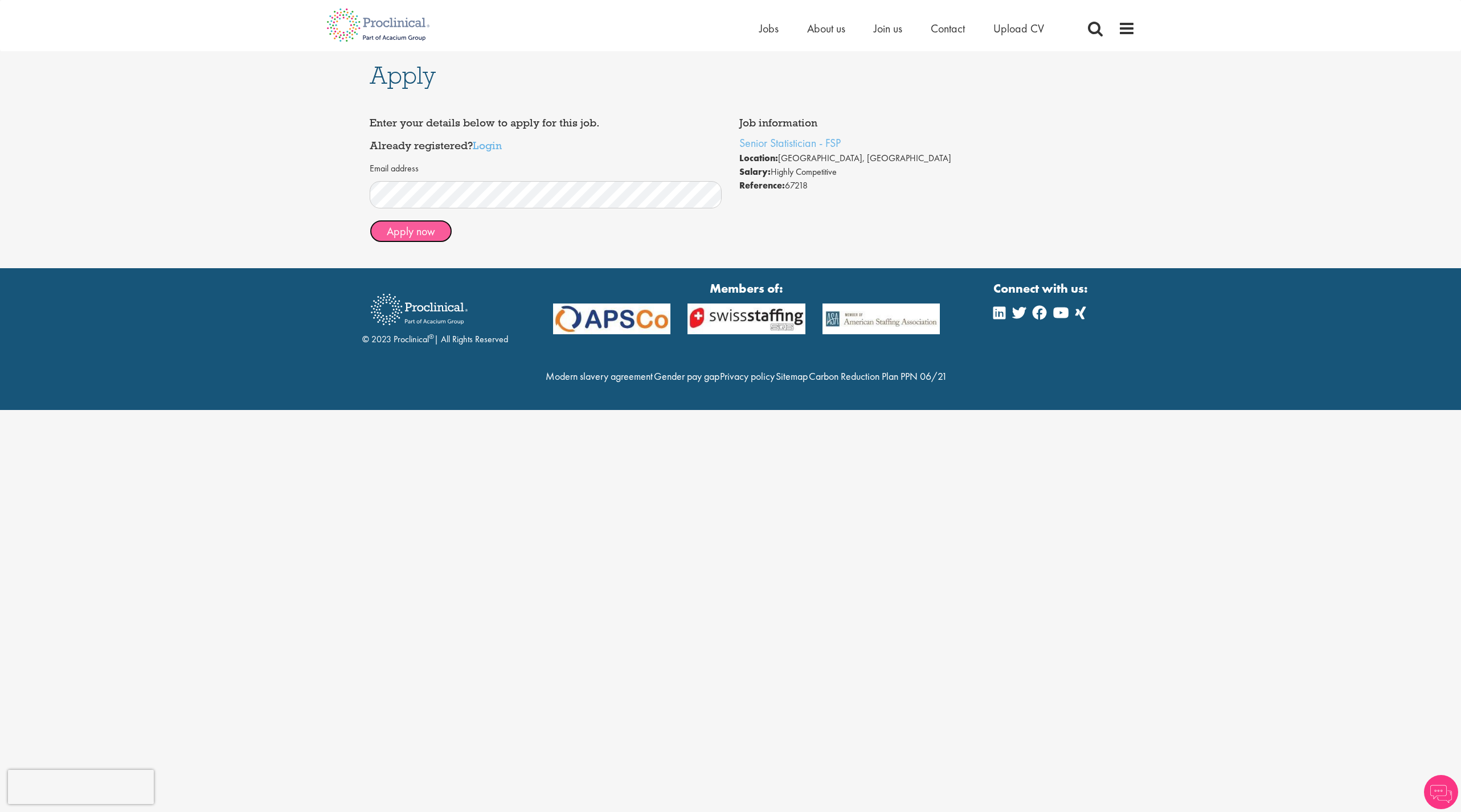
click at [425, 242] on button "Apply now" at bounding box center [411, 231] width 83 height 23
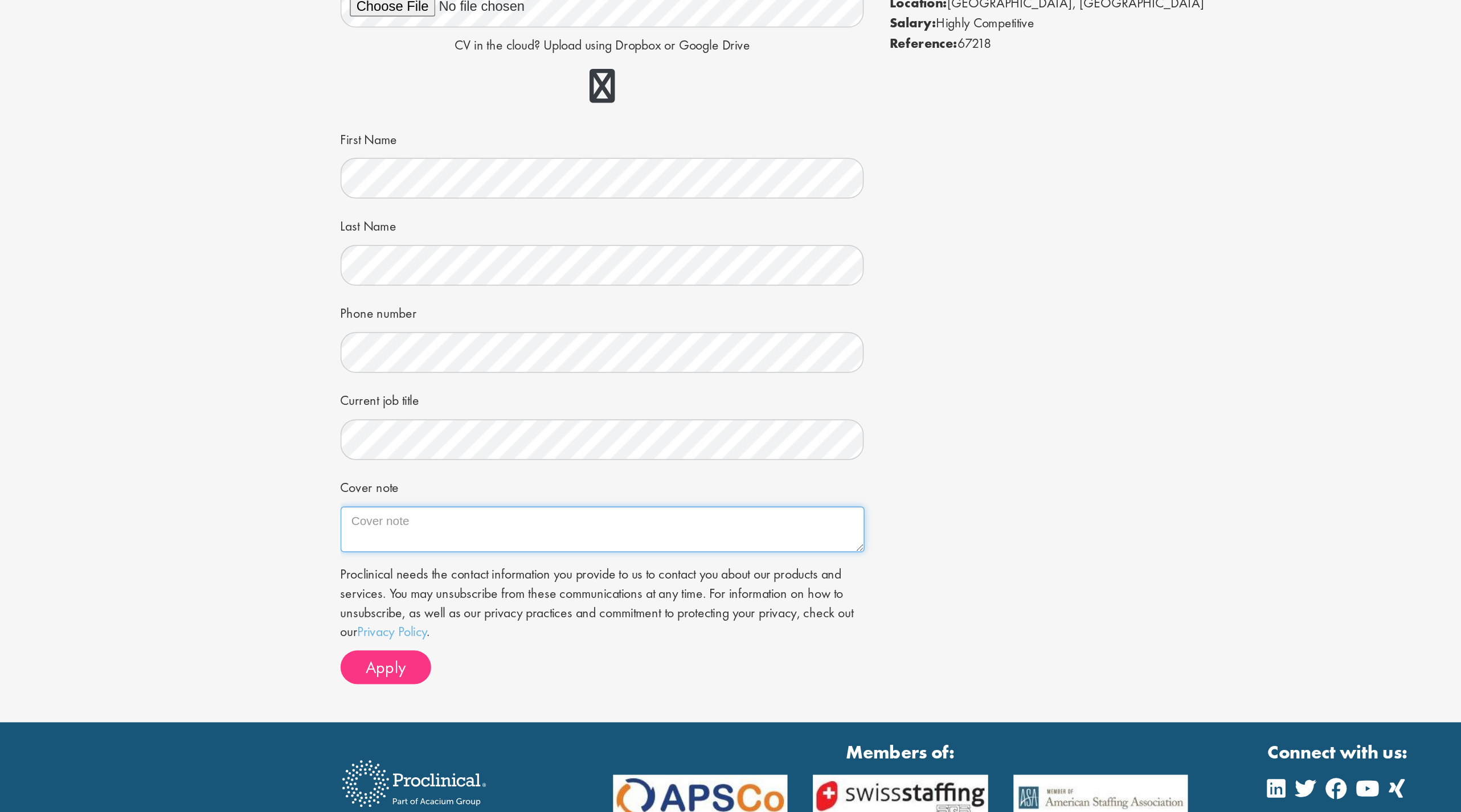
click at [473, 514] on textarea "Cover note" at bounding box center [546, 512] width 353 height 31
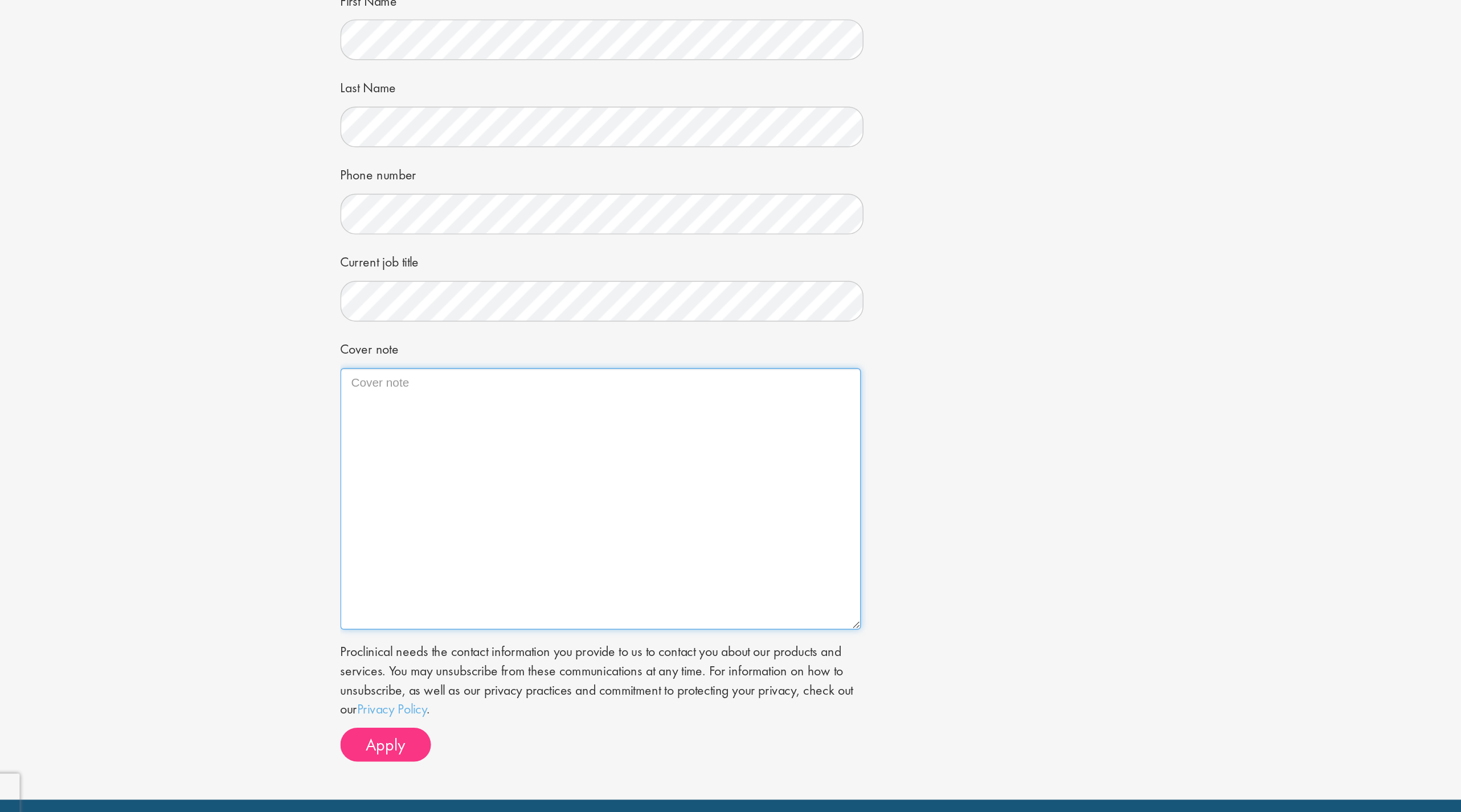
drag, startPoint x: 719, startPoint y: 523, endPoint x: 713, endPoint y: 707, distance: 184.1
click at [713, 673] on textarea "Cover note" at bounding box center [545, 585] width 350 height 176
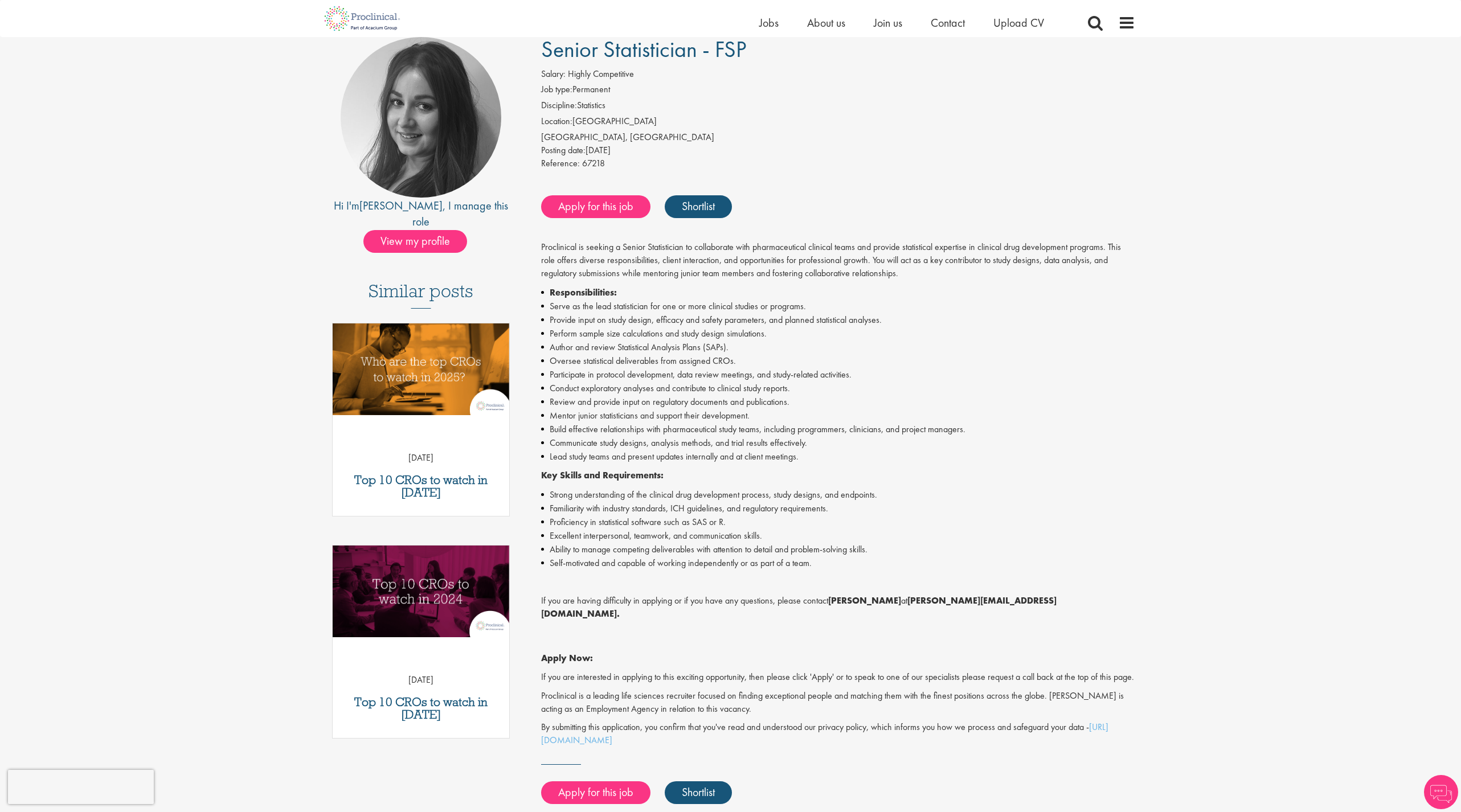
scroll to position [93, 0]
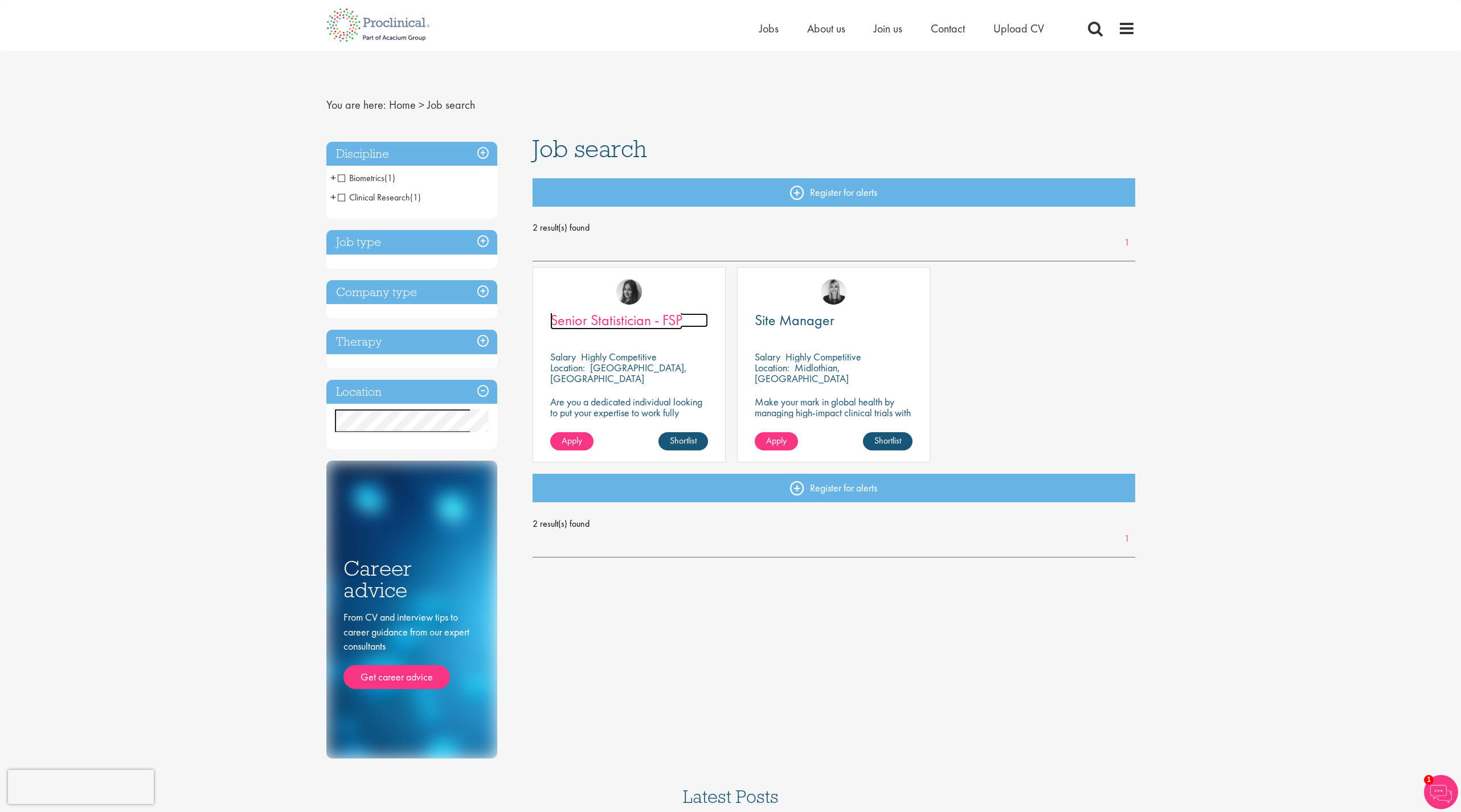
click at [556, 315] on span "Senior Statistician - FSP" at bounding box center [616, 320] width 132 height 20
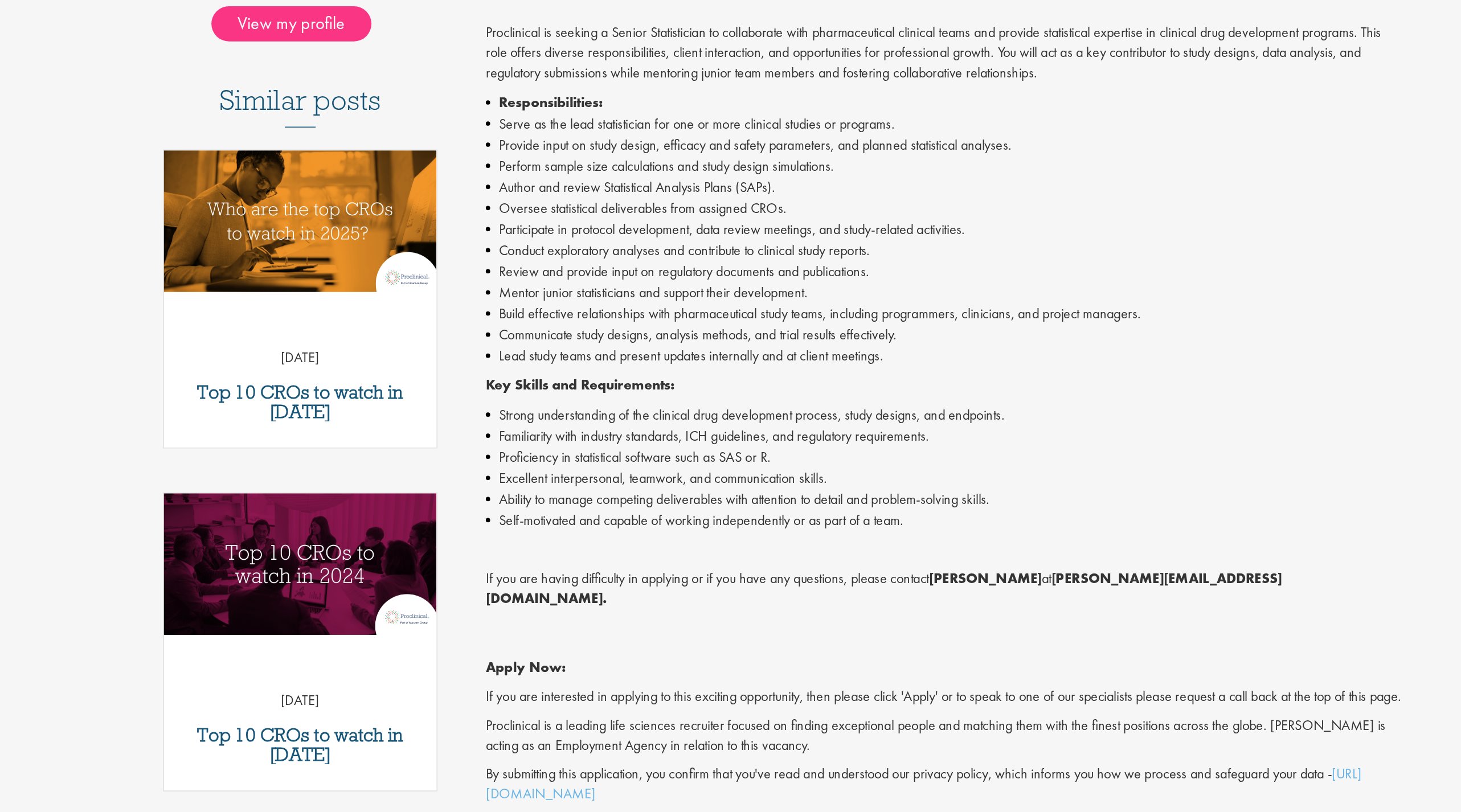
scroll to position [49, 0]
